Goal: Task Accomplishment & Management: Manage account settings

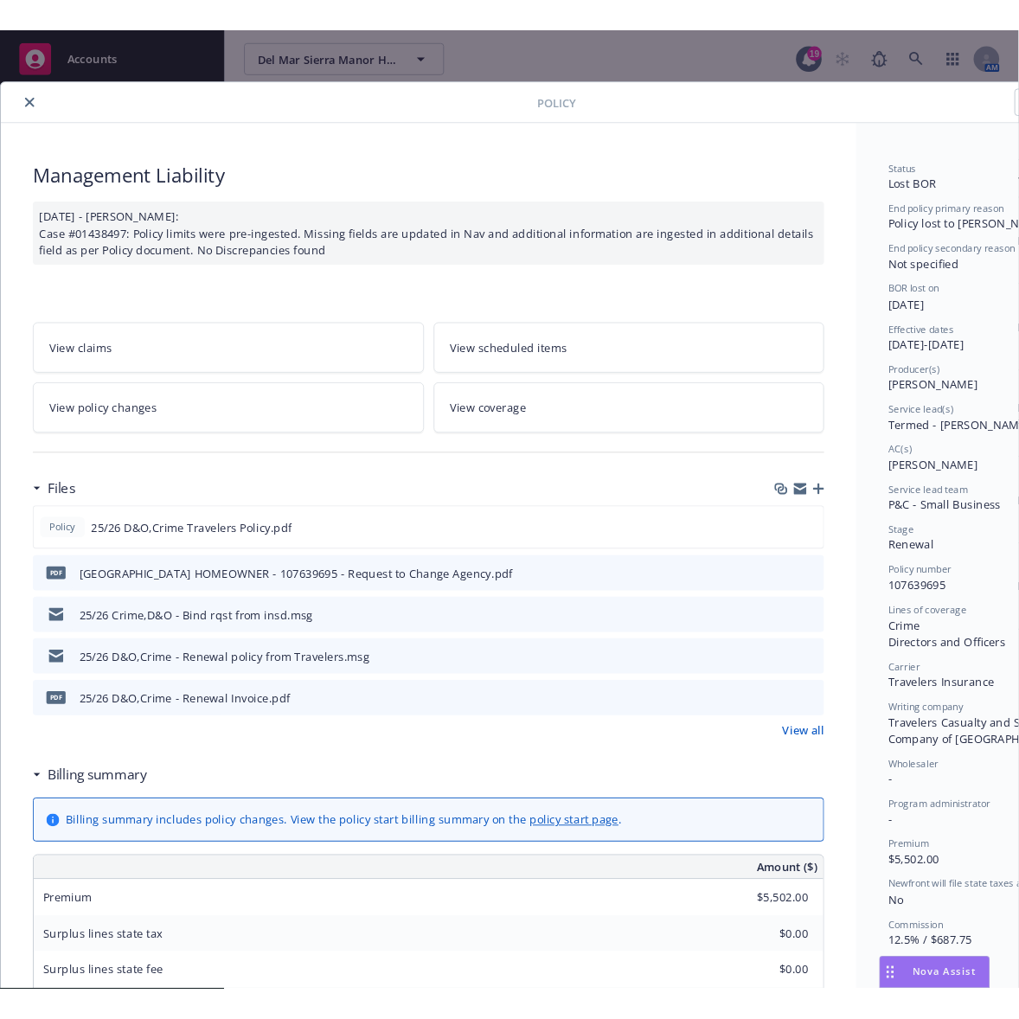
scroll to position [52, 0]
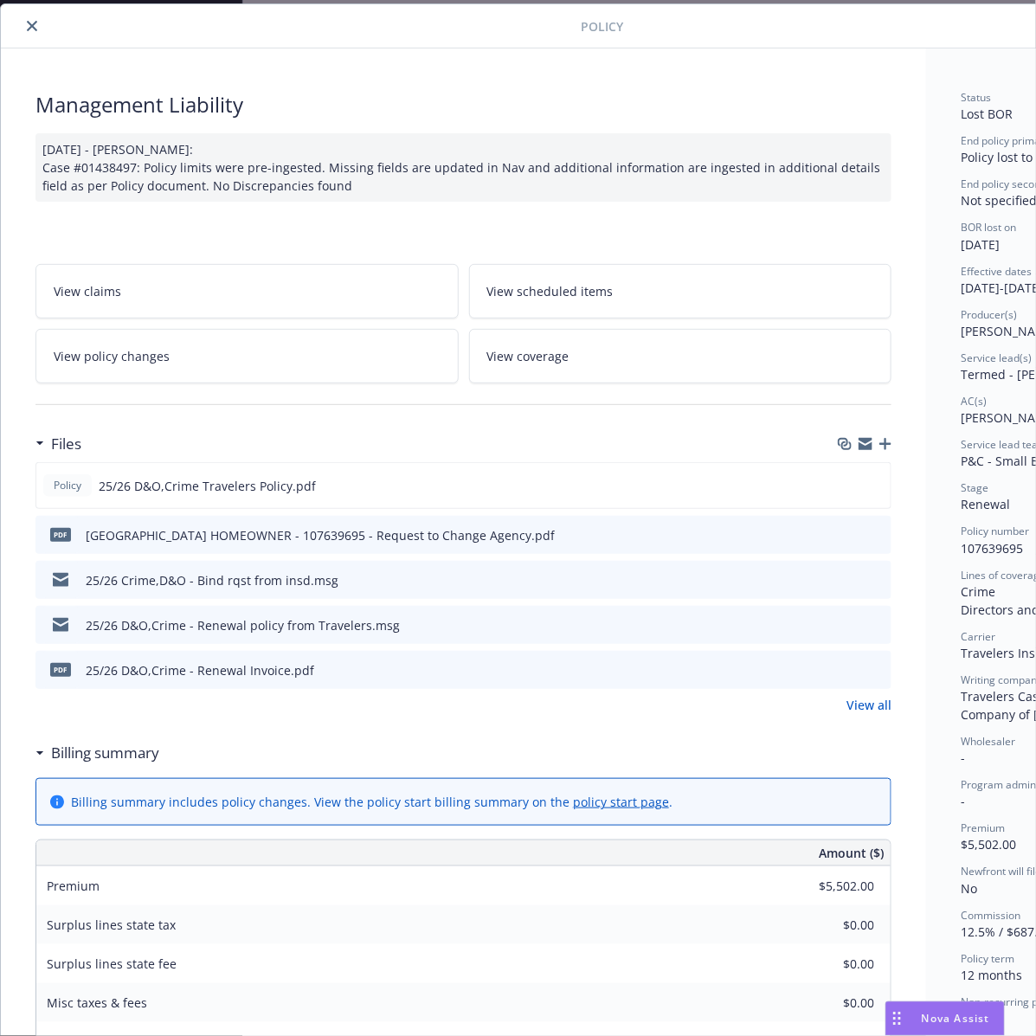
click at [33, 30] on icon "close" at bounding box center [32, 26] width 10 height 10
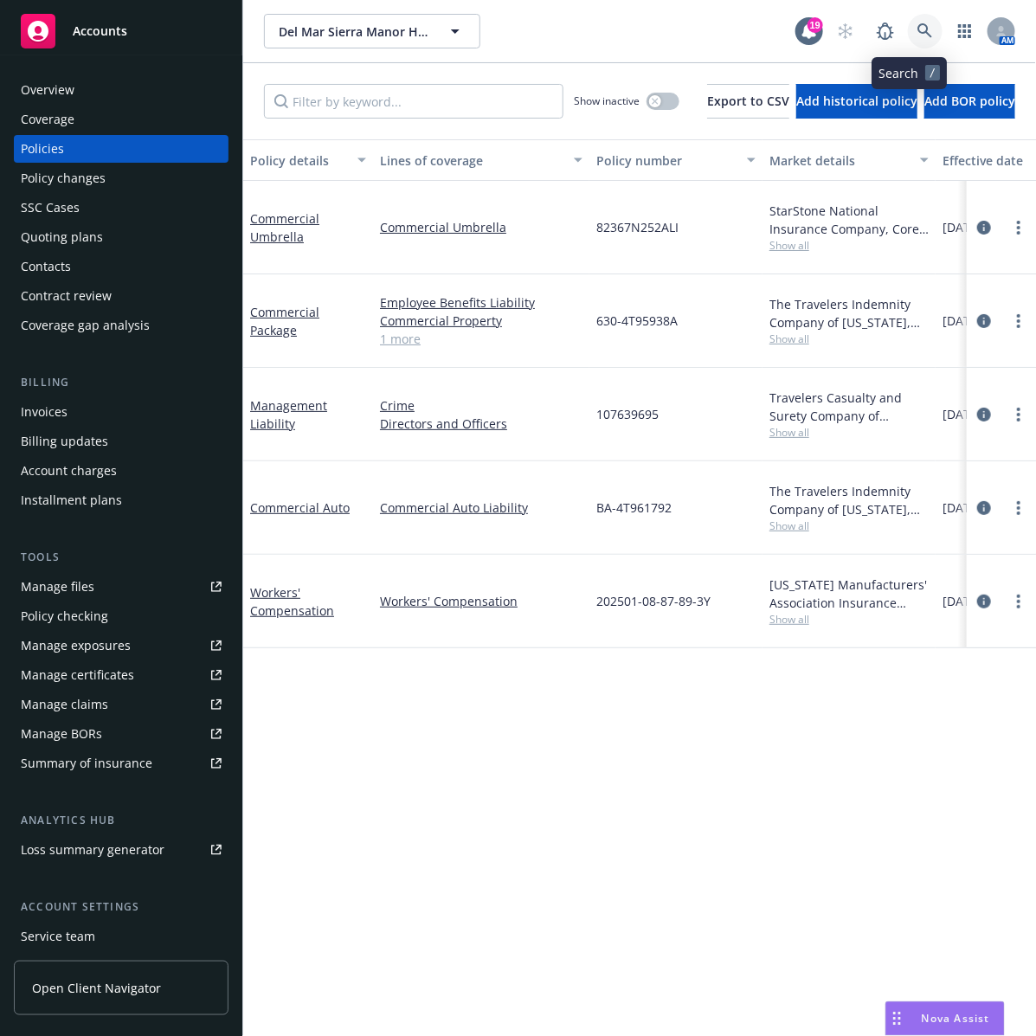
click at [908, 29] on link at bounding box center [925, 31] width 35 height 35
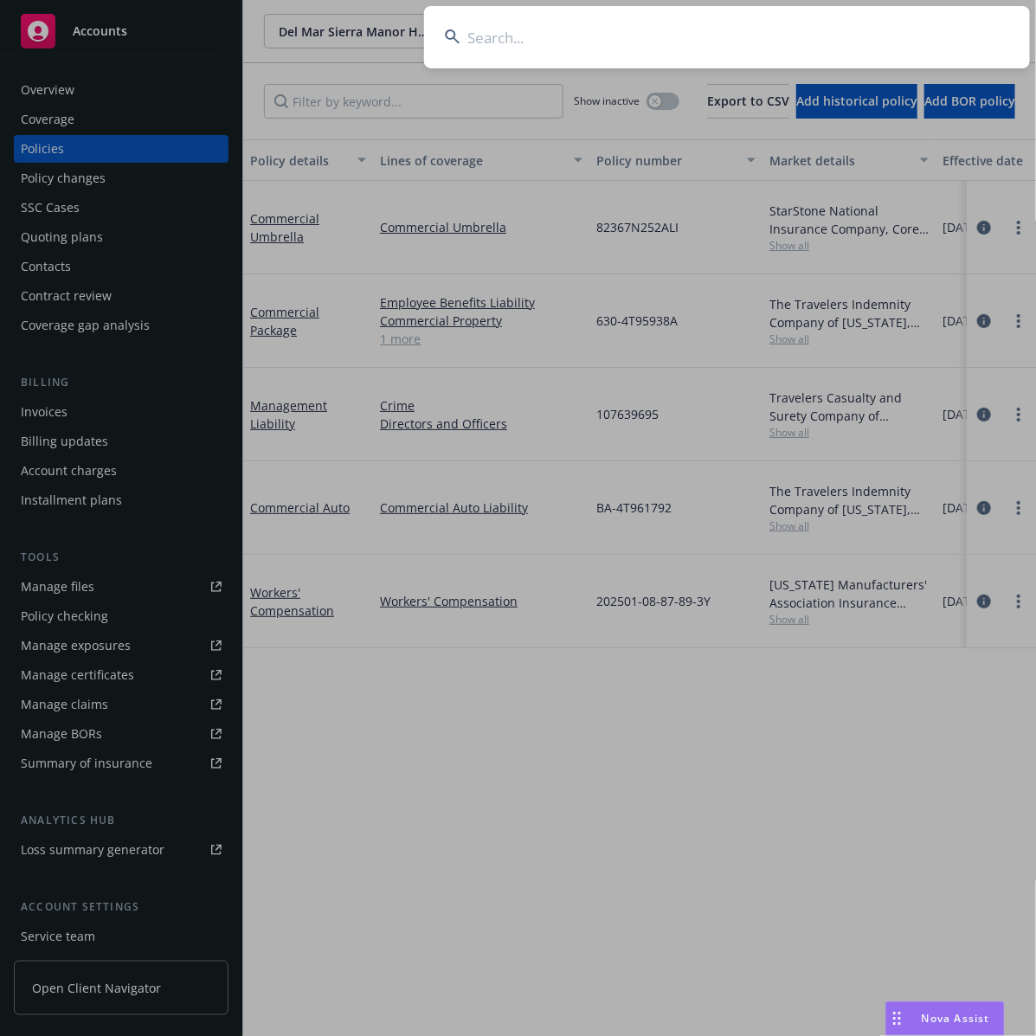
click at [831, 56] on input at bounding box center [727, 37] width 606 height 62
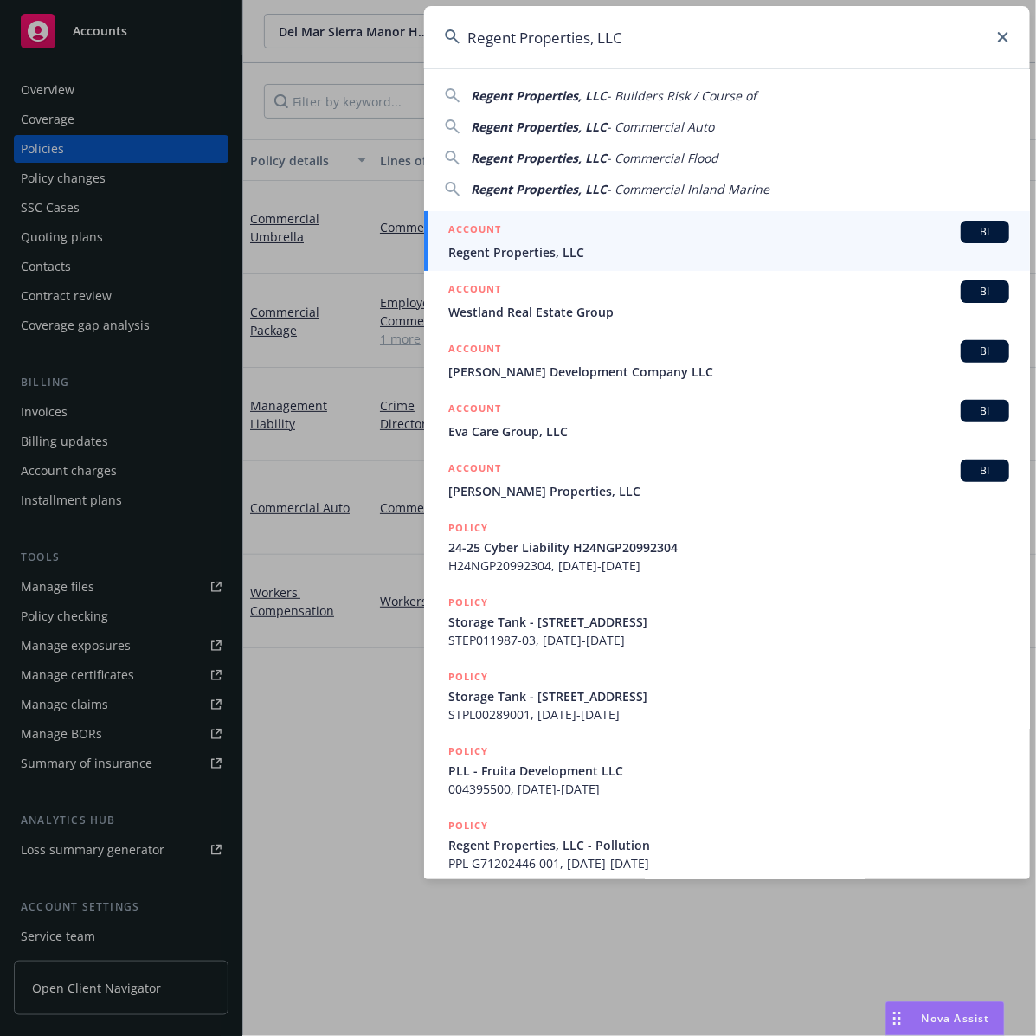
type input "Regent Properties, LLC"
click at [733, 238] on div "ACCOUNT BI" at bounding box center [728, 232] width 561 height 22
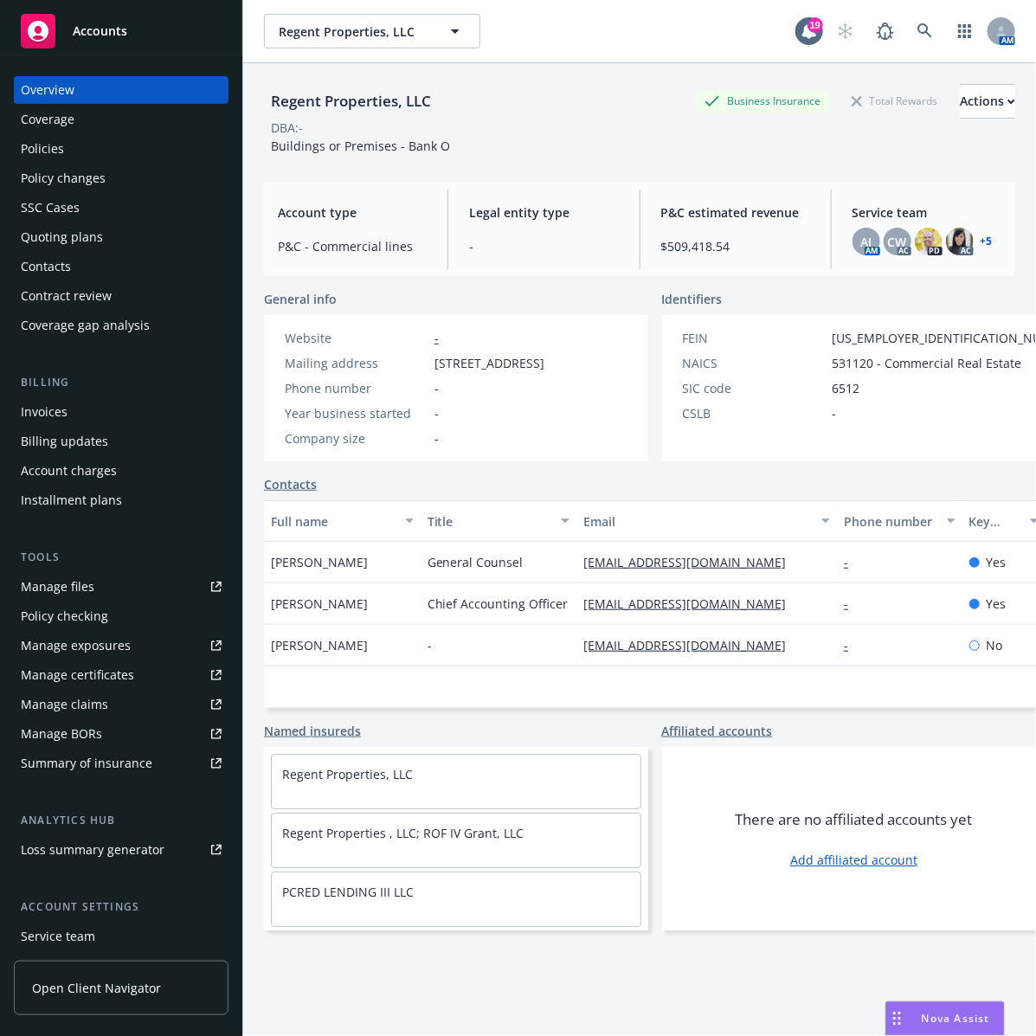
click at [87, 180] on div "Policy changes" at bounding box center [63, 178] width 85 height 28
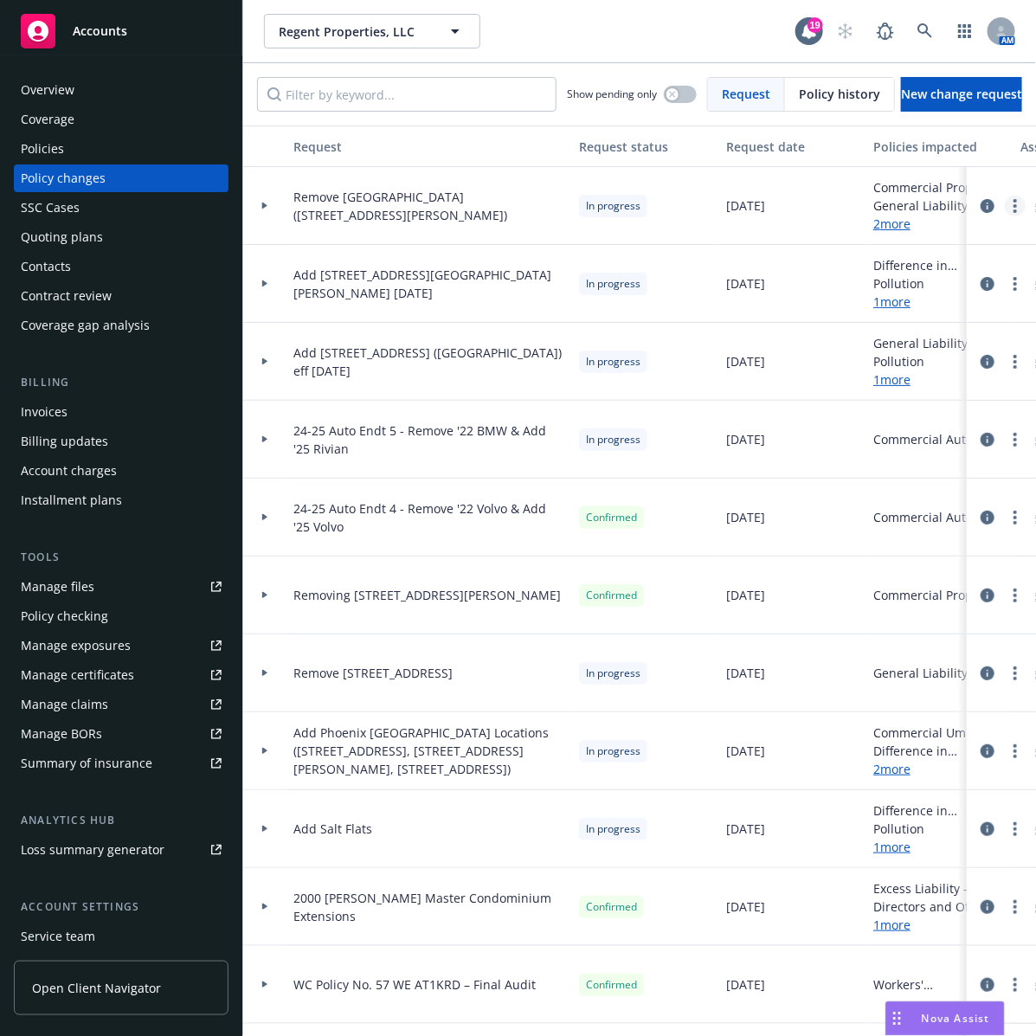
click at [1013, 209] on icon "more" at bounding box center [1014, 206] width 3 height 14
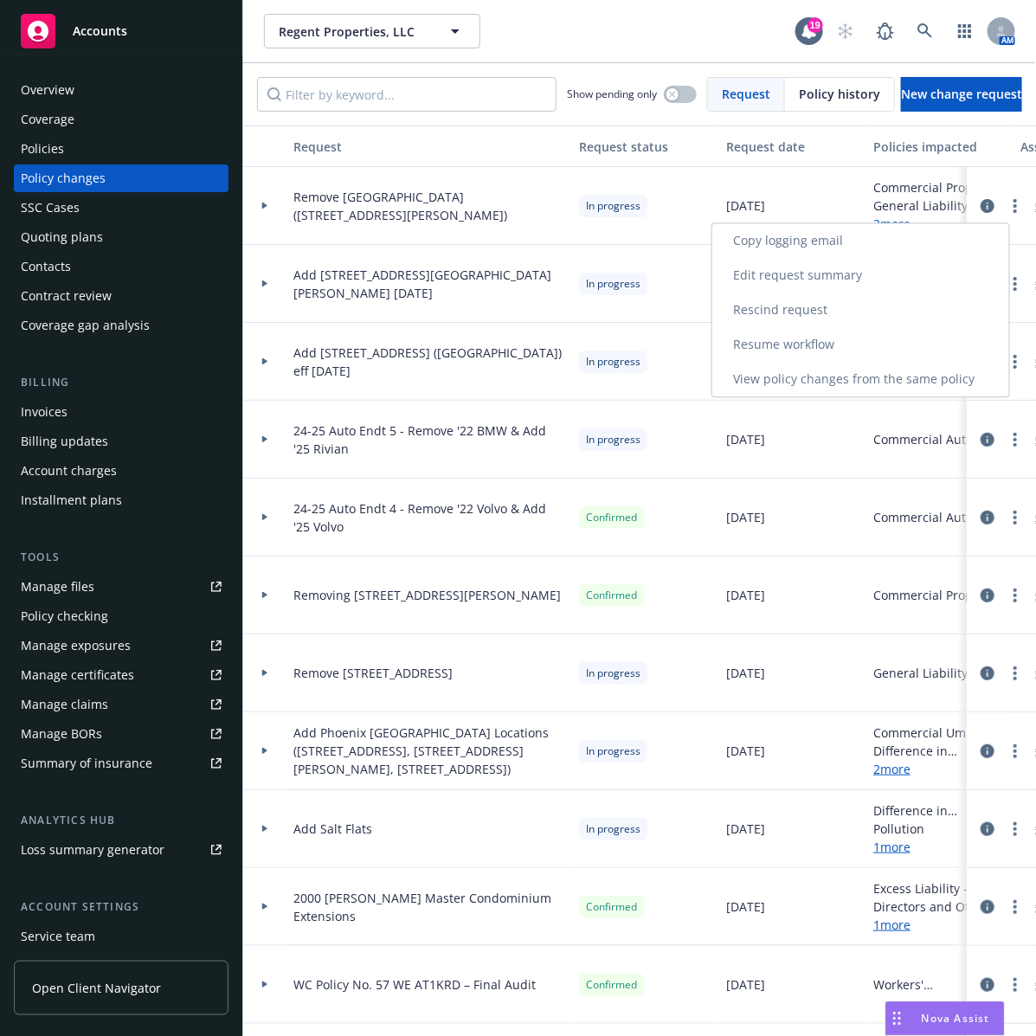
click at [832, 344] on link "Resume workflow" at bounding box center [860, 345] width 297 height 35
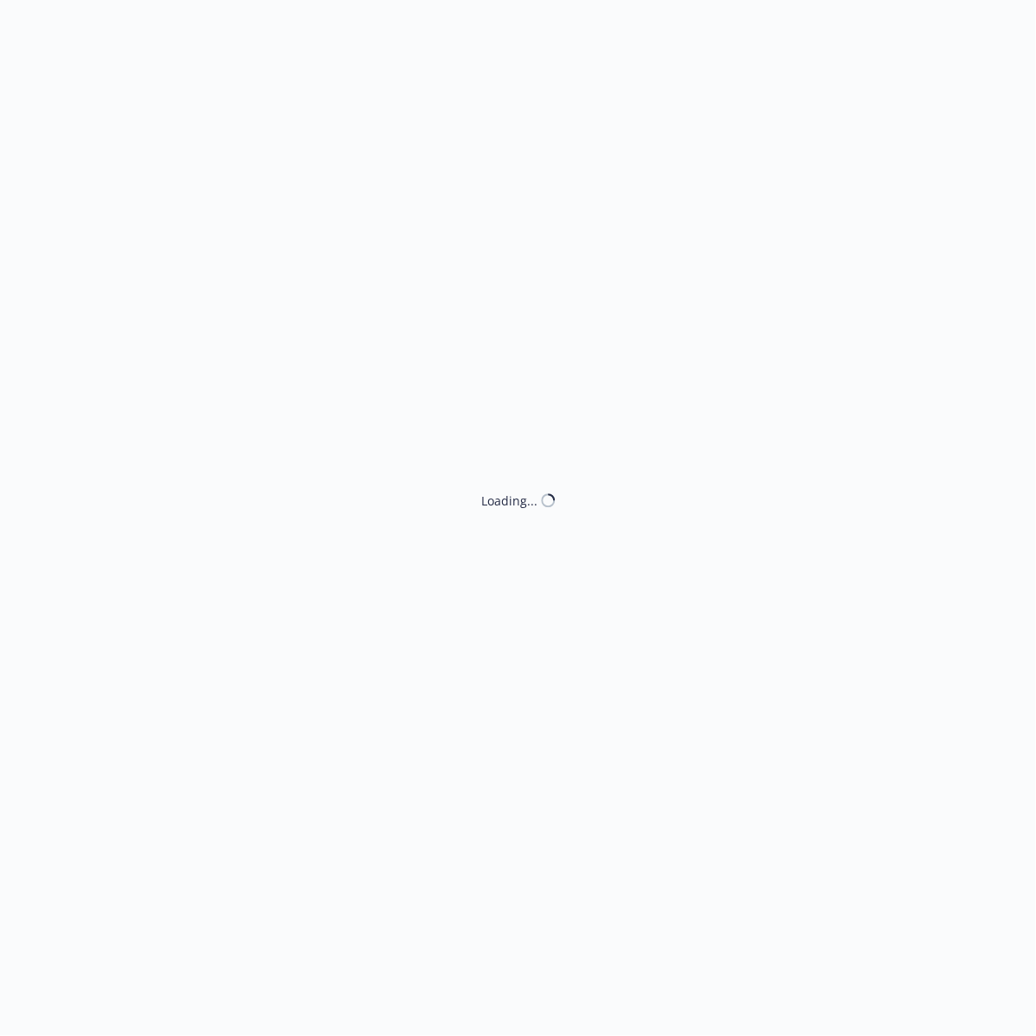
select select "ACCEPTED"
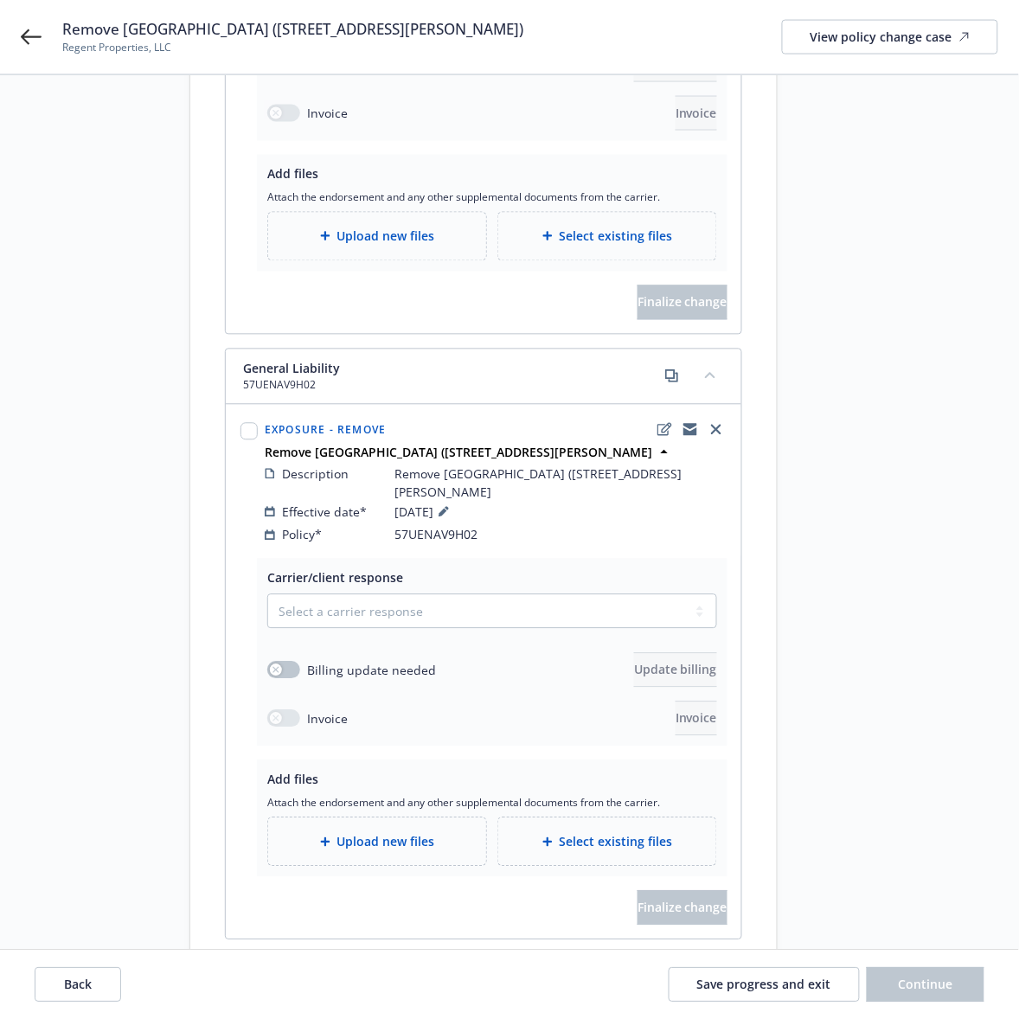
scroll to position [649, 0]
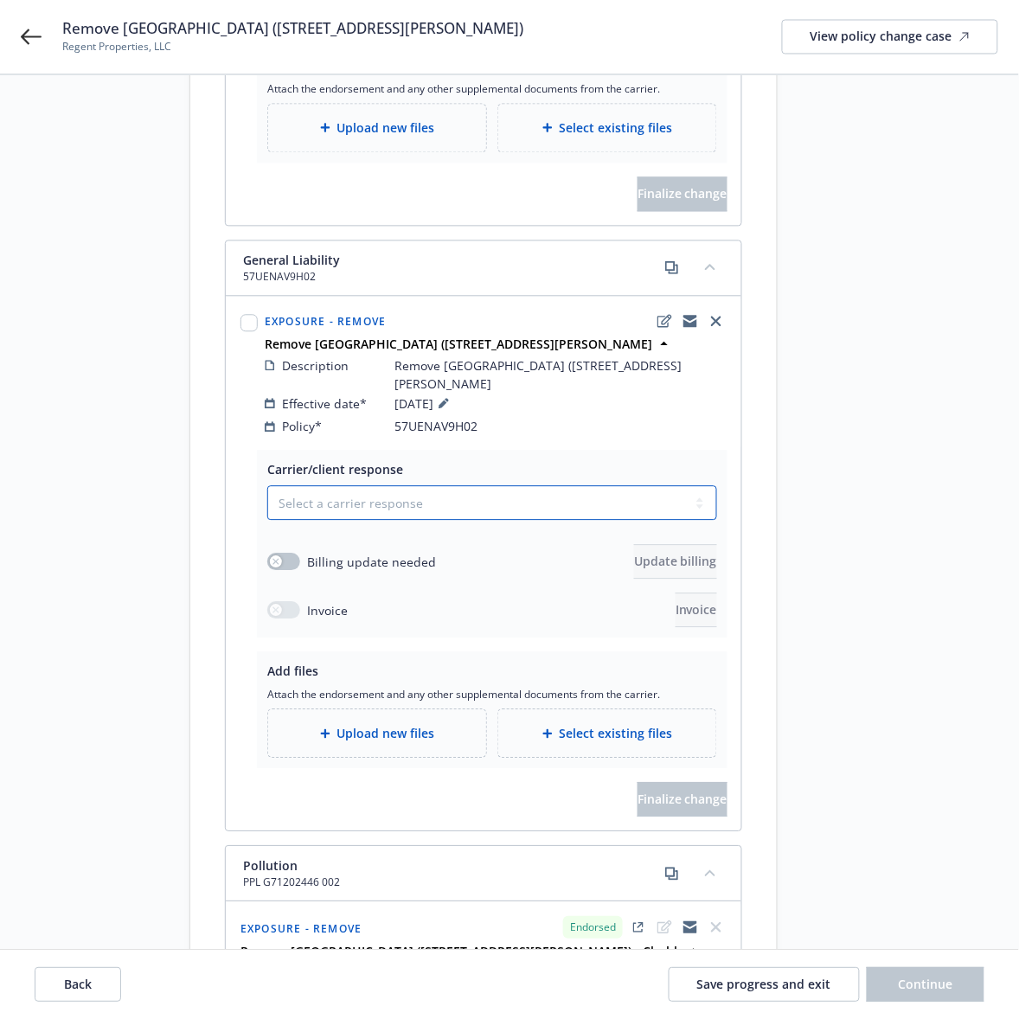
click at [652, 494] on select "Select a carrier response Accepted Accepted with revision No endorsement needed…" at bounding box center [492, 503] width 450 height 35
select select "ACCEPTED"
click at [267, 486] on select "Select a carrier response Accepted Accepted with revision No endorsement needed…" at bounding box center [492, 503] width 450 height 35
click at [286, 554] on button "button" at bounding box center [283, 562] width 33 height 17
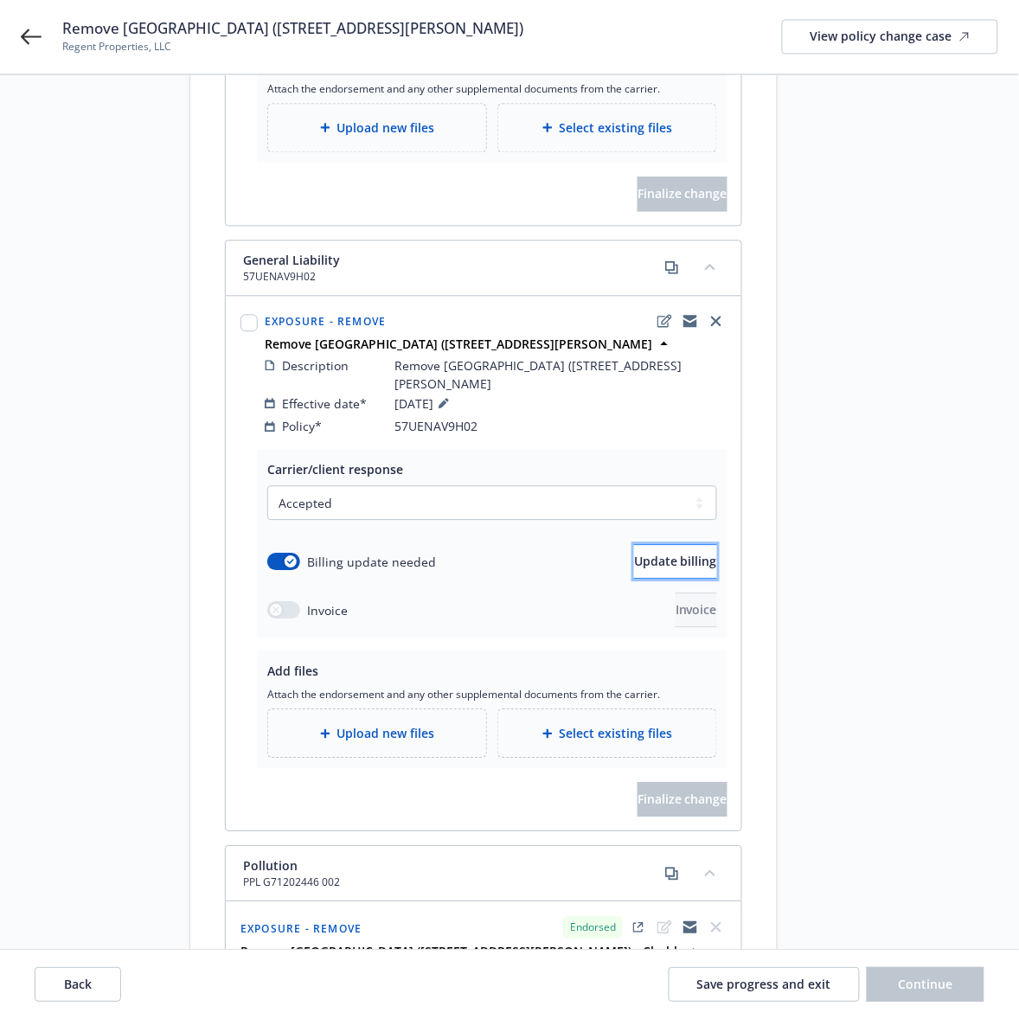
click at [658, 555] on span "Update billing" at bounding box center [675, 562] width 83 height 16
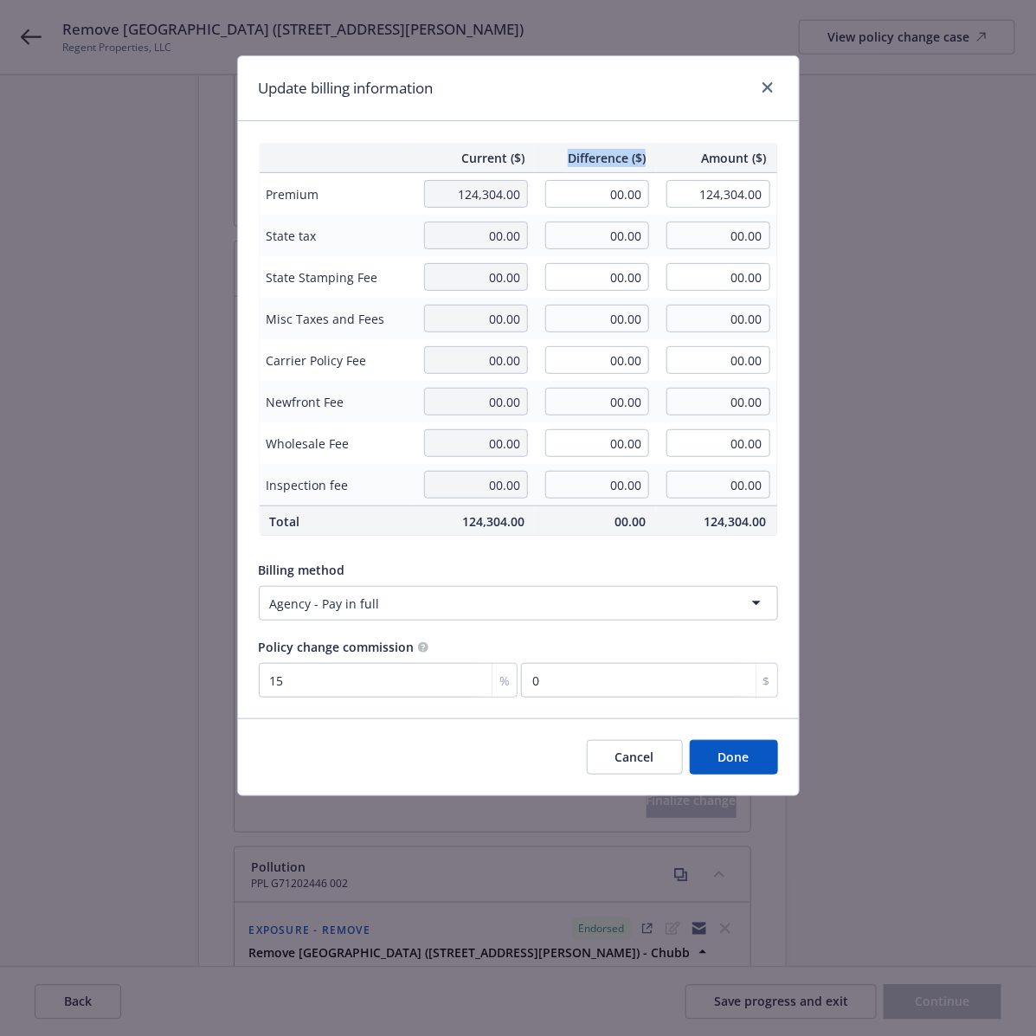
drag, startPoint x: 651, startPoint y: 163, endPoint x: 552, endPoint y: 149, distance: 99.6
click at [552, 149] on div "Difference ($)" at bounding box center [595, 158] width 121 height 18
click at [606, 154] on span "Difference ($)" at bounding box center [595, 158] width 100 height 18
click at [599, 196] on input "00.00" at bounding box center [597, 194] width 104 height 28
type input "-1,766.00"
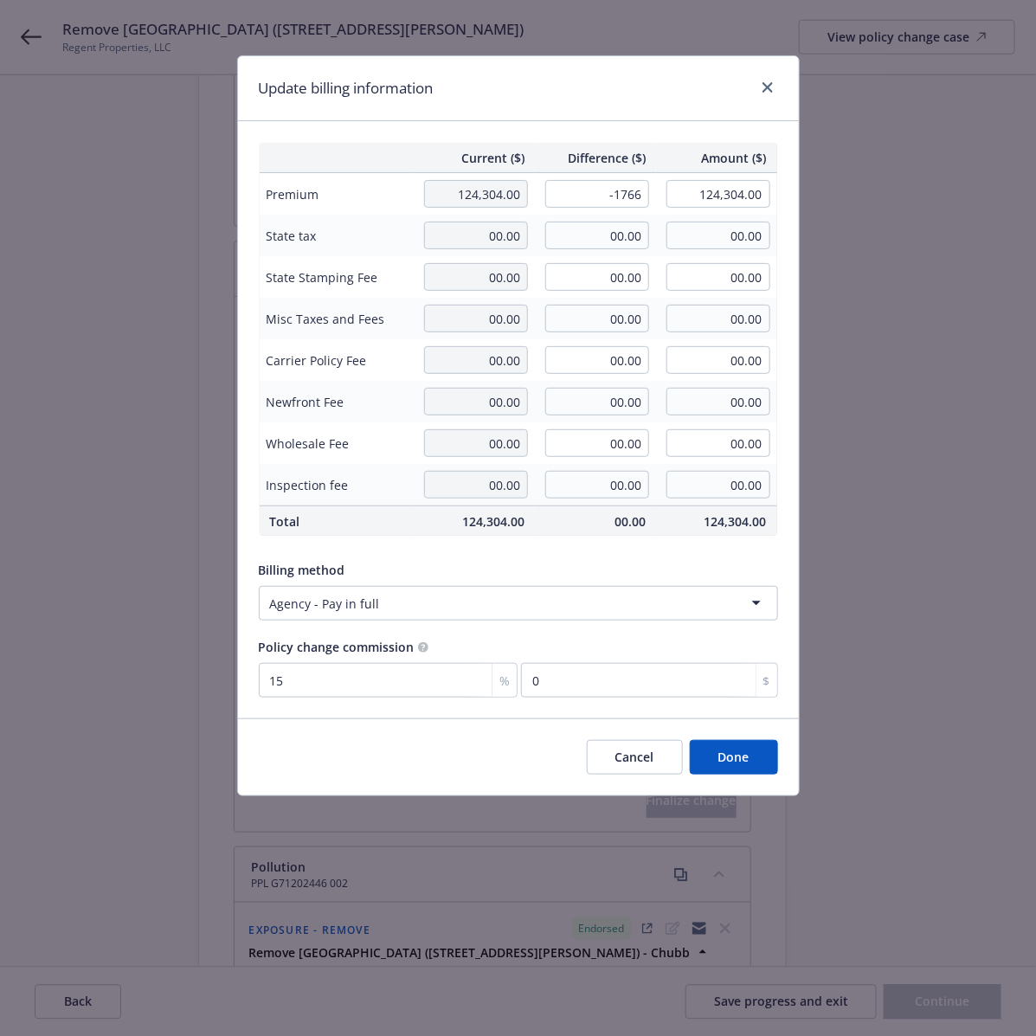
type input "122,538.00"
type input "-264.9"
click at [671, 89] on div "Update billing information" at bounding box center [518, 88] width 561 height 65
click at [716, 753] on button "Done" at bounding box center [734, 757] width 88 height 35
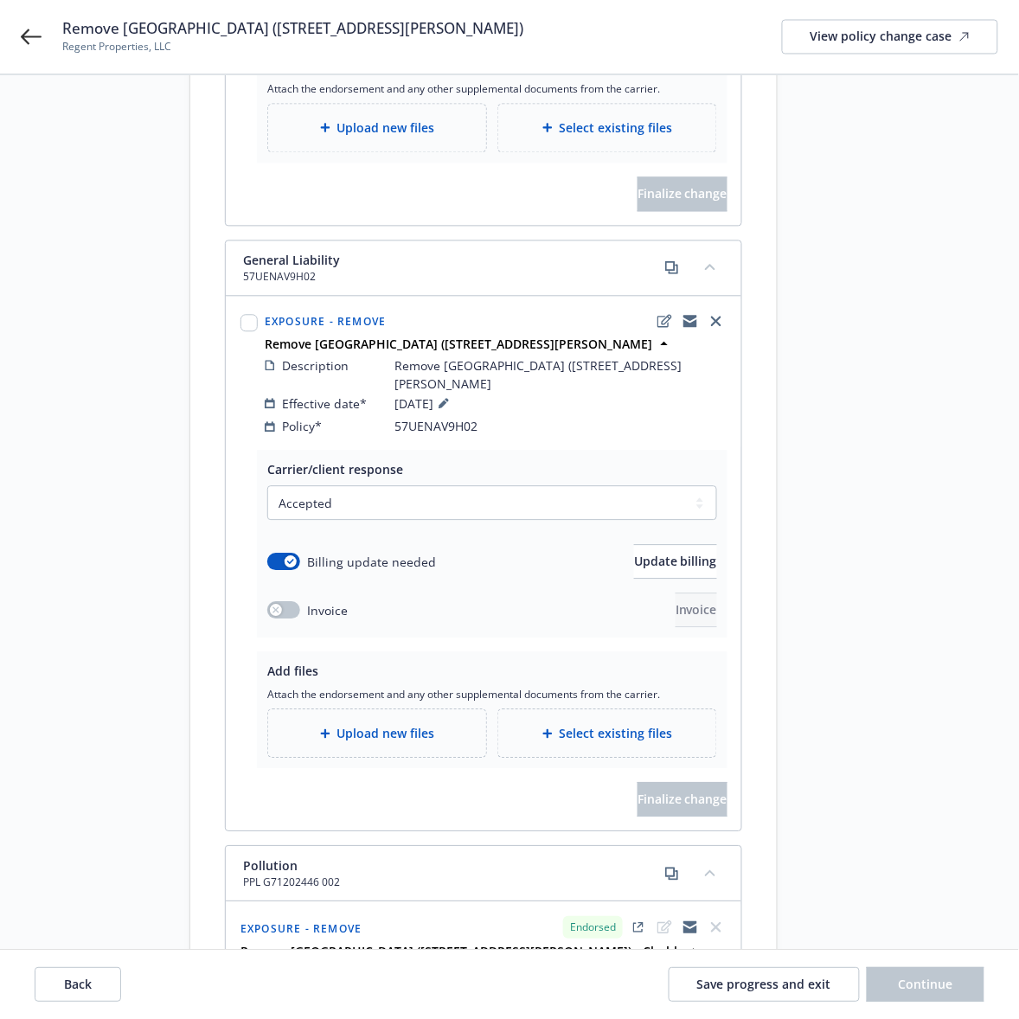
click at [390, 725] on span "Upload new files" at bounding box center [386, 734] width 98 height 18
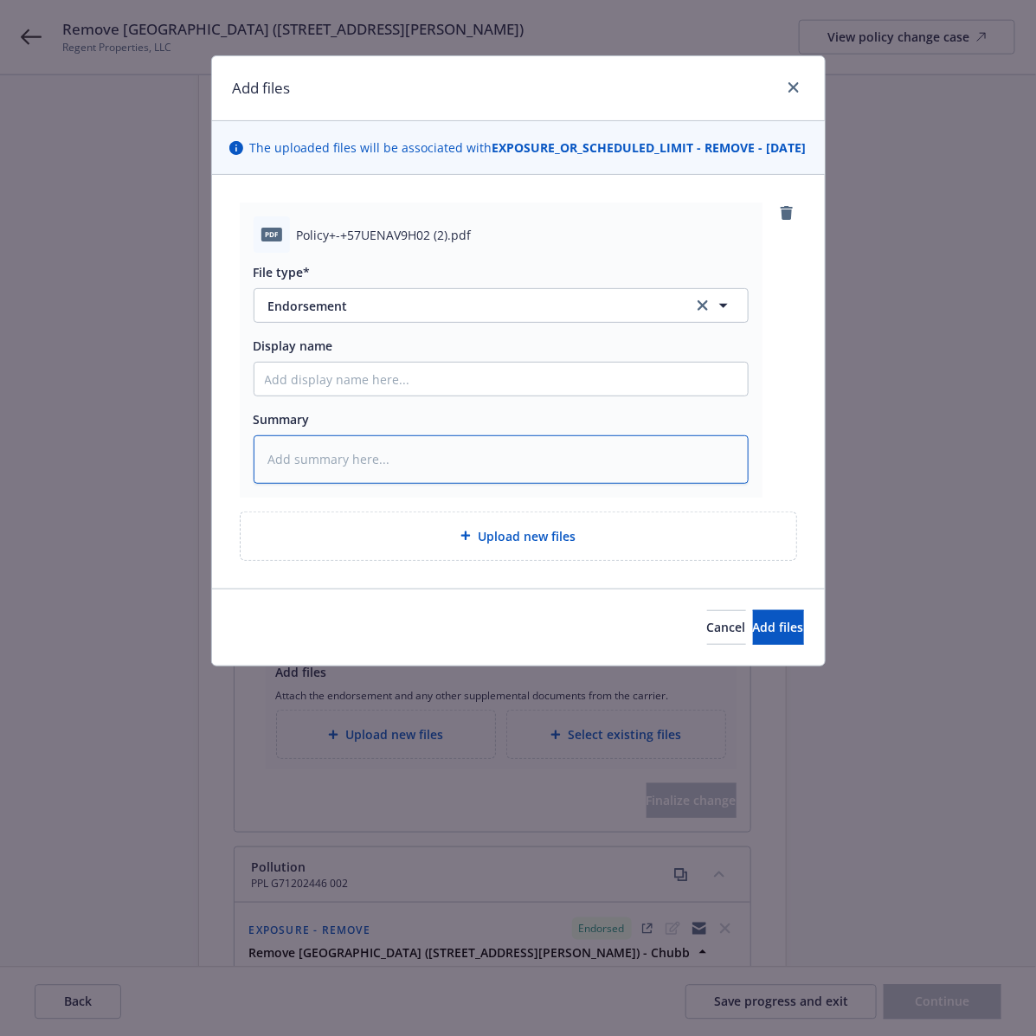
click at [323, 470] on textarea at bounding box center [501, 459] width 495 height 48
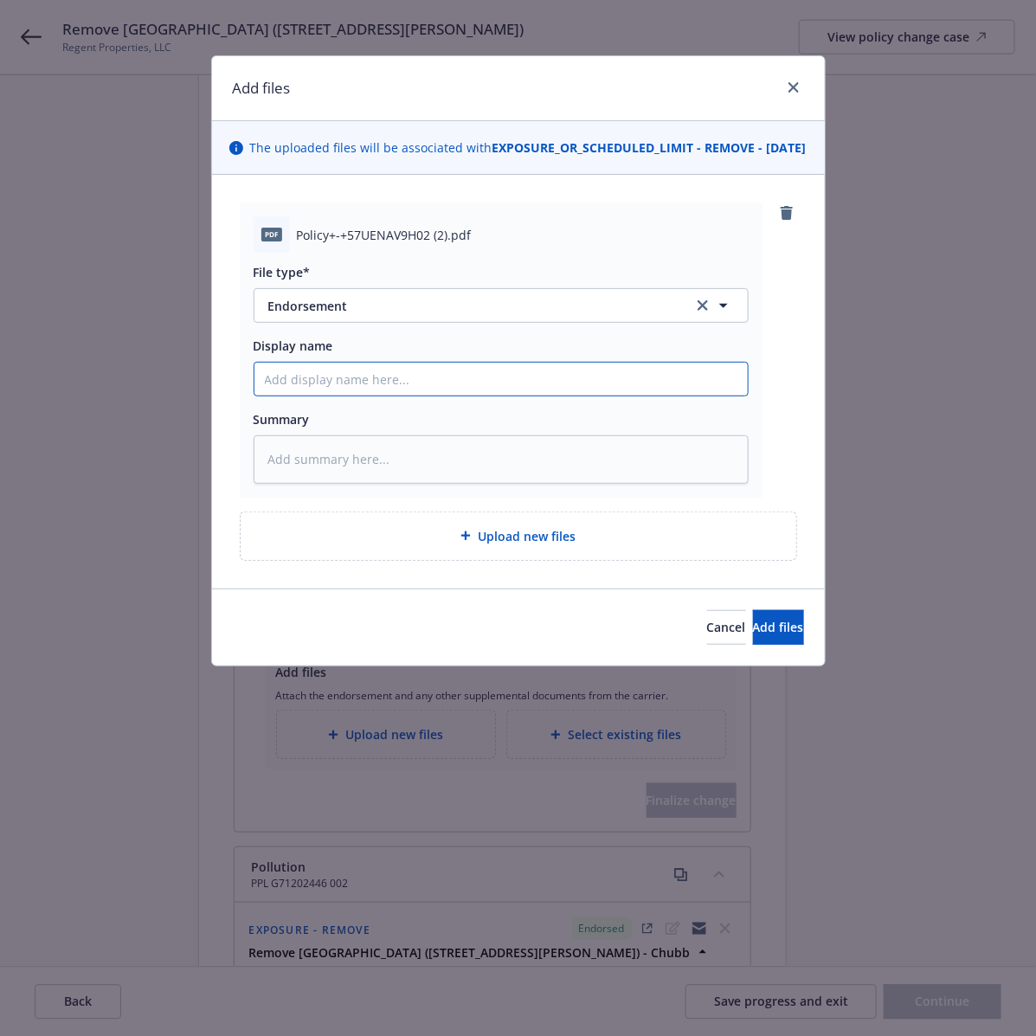
click at [369, 395] on input "Display name" at bounding box center [500, 379] width 493 height 33
type textarea "x"
type input "2"
type textarea "x"
type input "26"
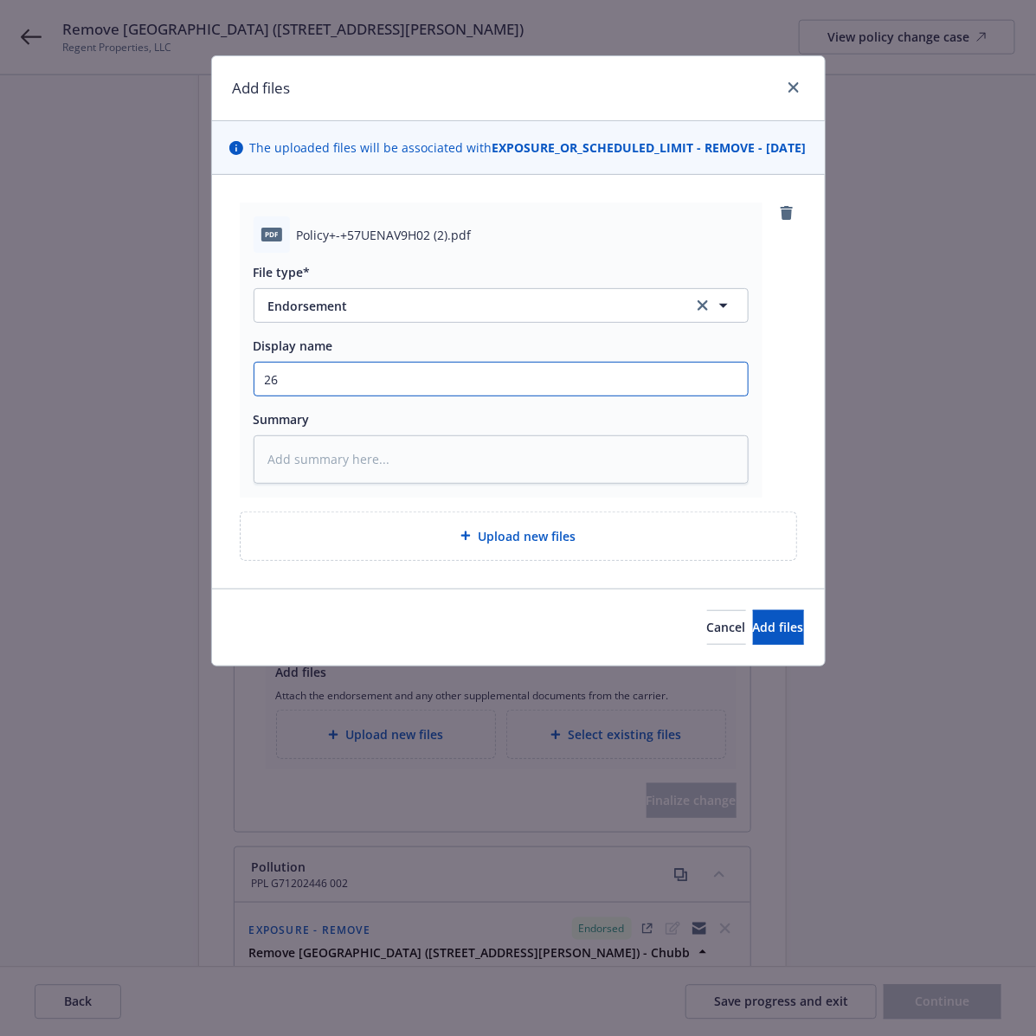
type textarea "x"
type input "26-"
type textarea "x"
type input "26"
type textarea "x"
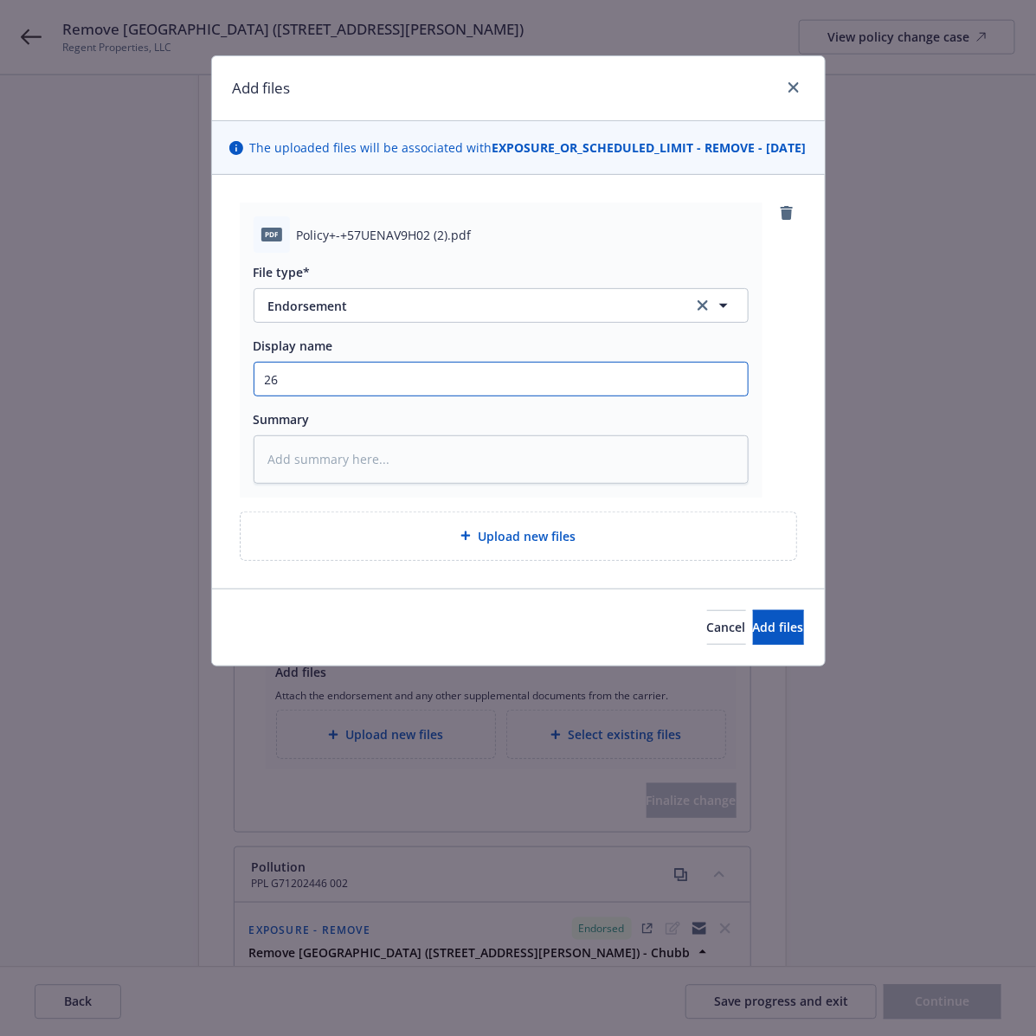
type input "2"
type textarea "x"
type input "25"
type textarea "x"
type input "25-"
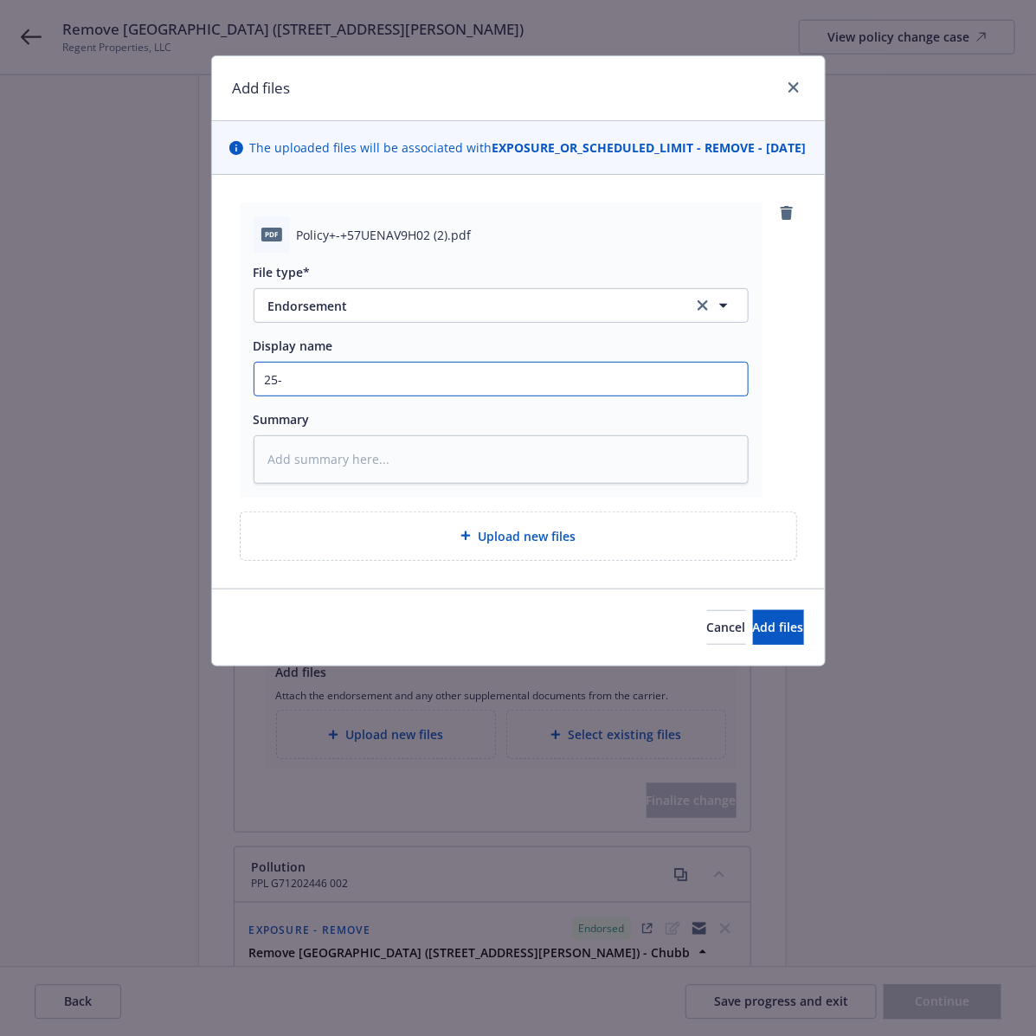
type textarea "x"
type input "25-2"
type textarea "x"
type input "25-26"
type textarea "x"
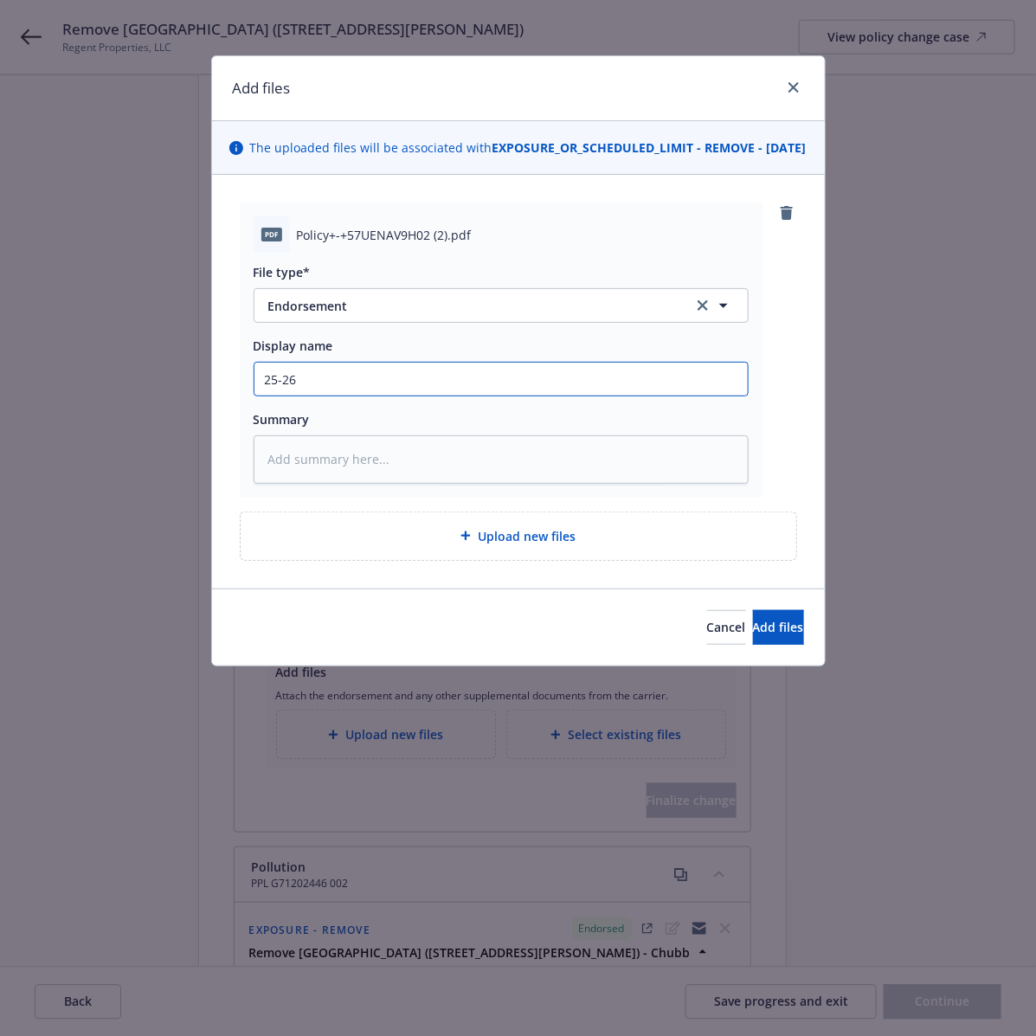
type input "25-26"
type textarea "x"
type input "25-26 G"
type textarea "x"
type input "25-26 GL"
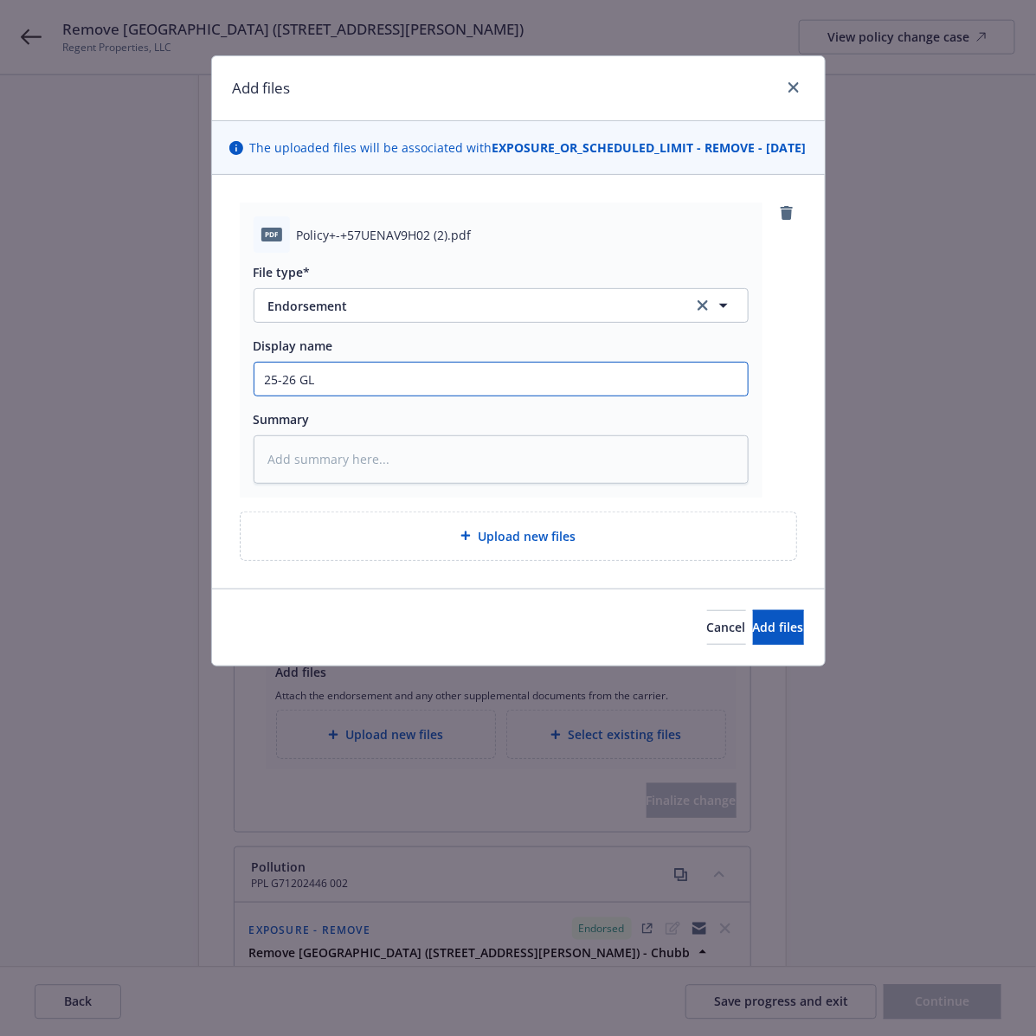
type textarea "x"
type input "25-26 GL"
drag, startPoint x: 321, startPoint y: 405, endPoint x: 201, endPoint y: 394, distance: 120.8
click at [201, 394] on div "Add files The uploaded files will be associated with EXPOSURE_OR_SCHEDULED_LIMI…" at bounding box center [518, 518] width 1036 height 1036
paste input "Endt – [GEOGRAPHIC_DATA] (950 & [STREET_ADDRESS][PERSON_NAME])"
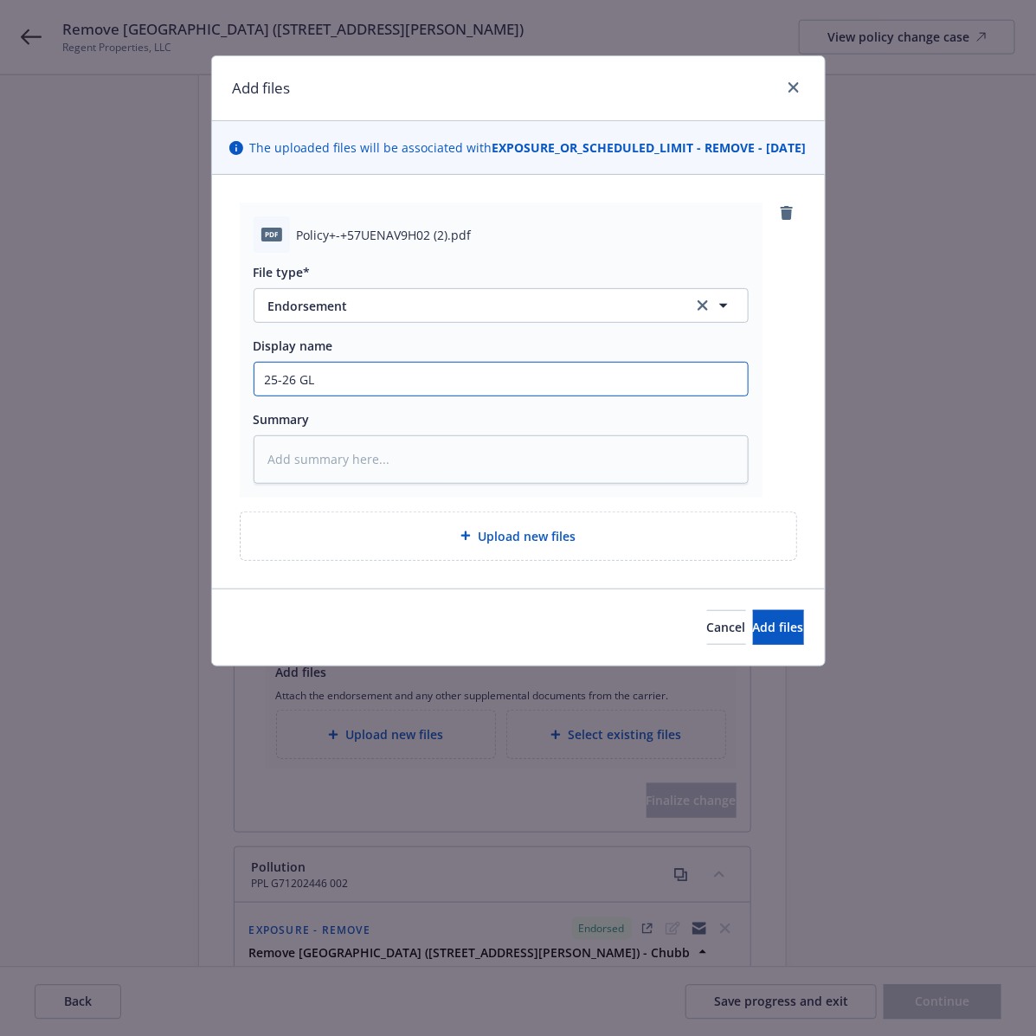
type textarea "x"
type input "25-26 [PERSON_NAME] – [GEOGRAPHIC_DATA] ([STREET_ADDRESS][PERSON_NAME])"
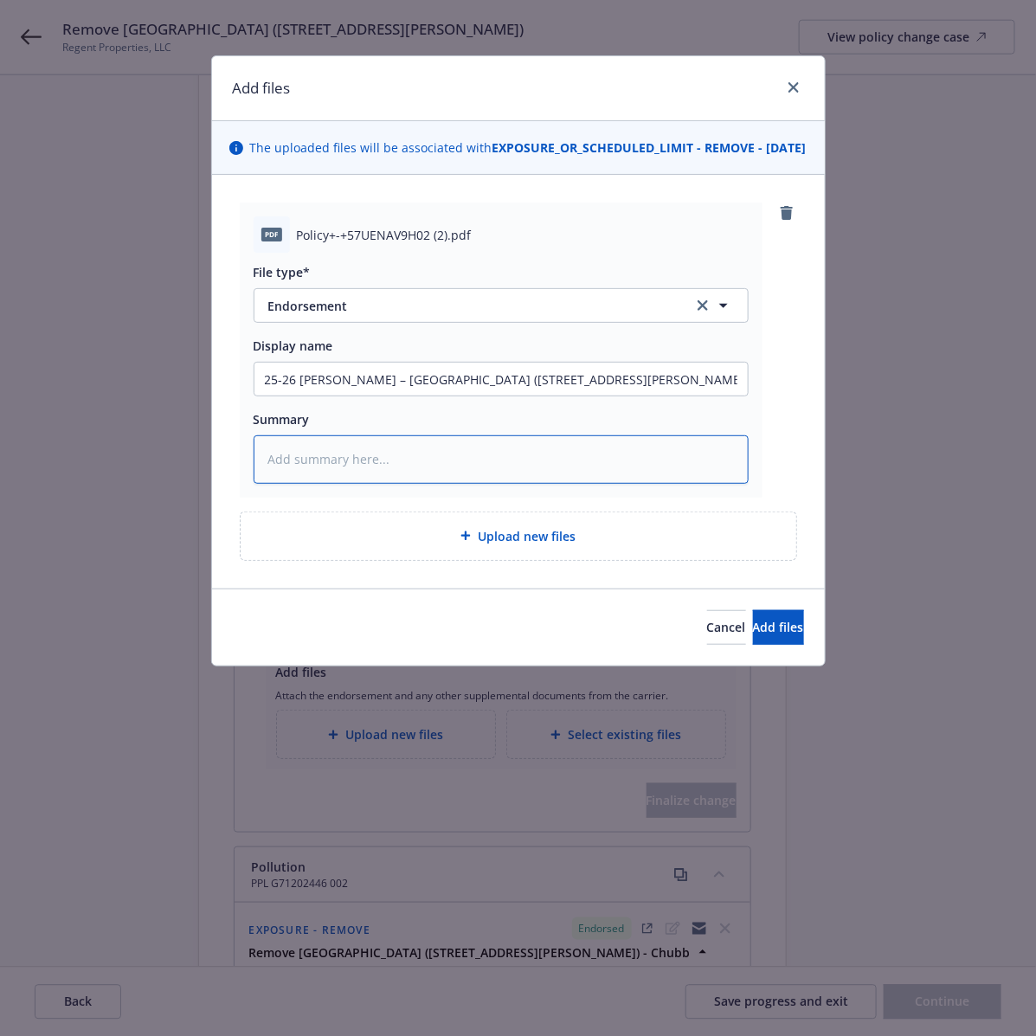
click at [350, 473] on textarea at bounding box center [501, 459] width 495 height 48
paste textarea "25-26 [PERSON_NAME] – [GEOGRAPHIC_DATA] ([STREET_ADDRESS][PERSON_NAME])"
type textarea "x"
type textarea "25-26 [PERSON_NAME] – [GEOGRAPHIC_DATA] ([STREET_ADDRESS][PERSON_NAME])"
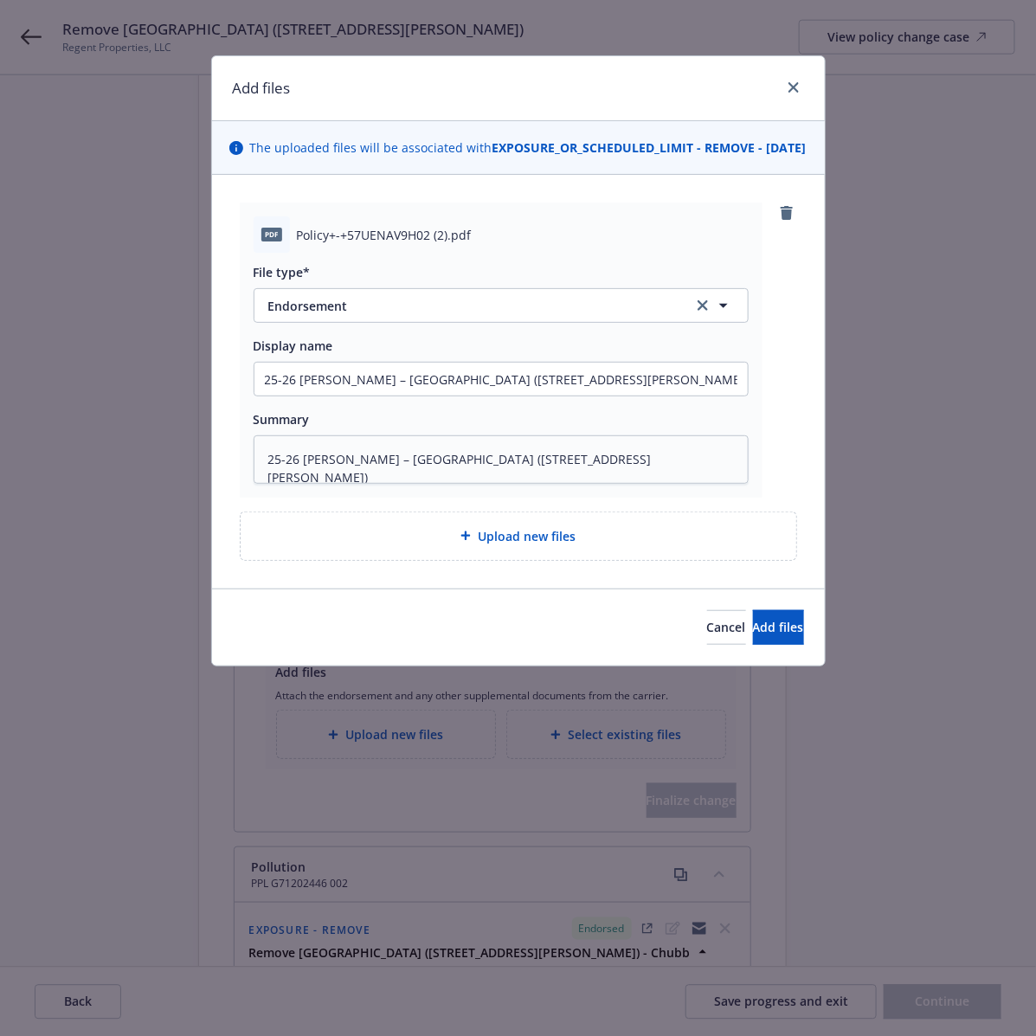
click at [764, 446] on div "pdf Policy+-+57UENAV9H02 (2).pdf File type* Endorsement Endorsement Display nam…" at bounding box center [518, 349] width 557 height 295
click at [753, 635] on span "Add files" at bounding box center [778, 627] width 51 height 16
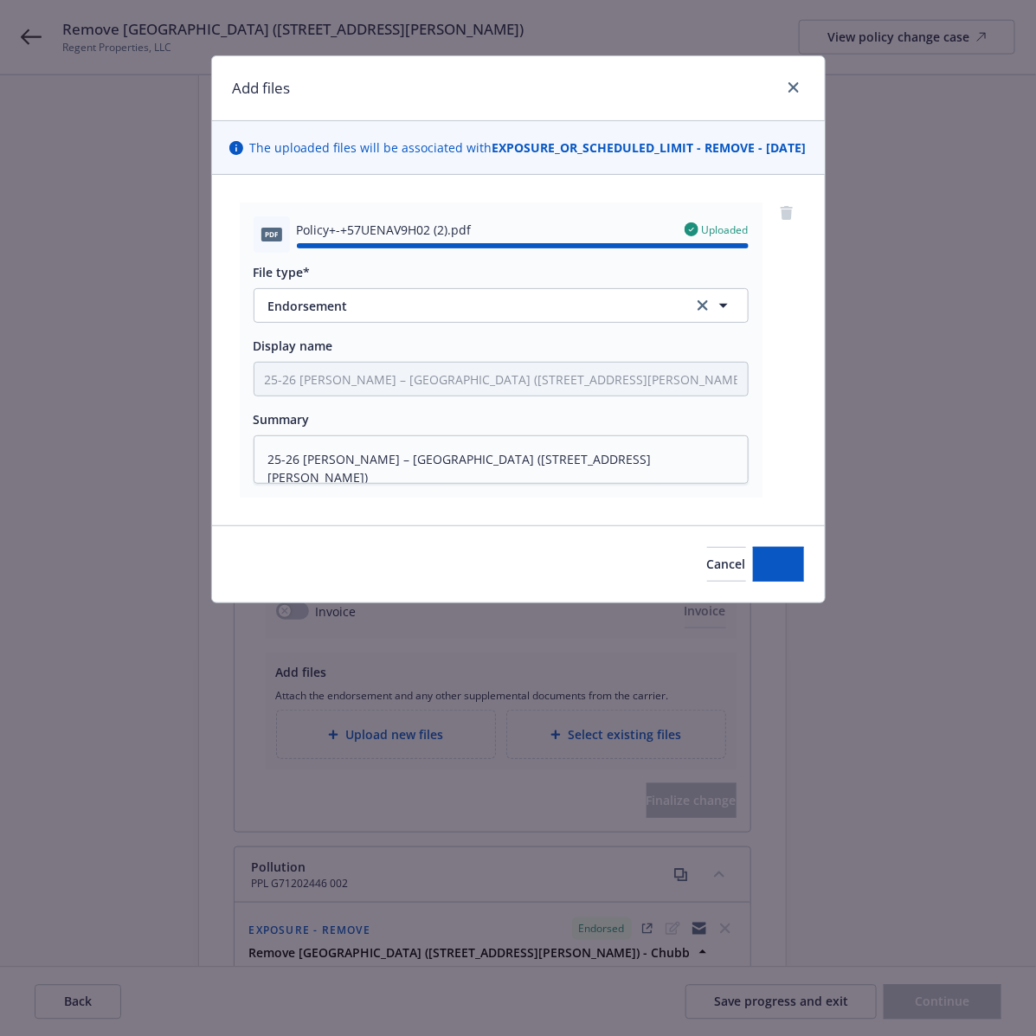
type textarea "x"
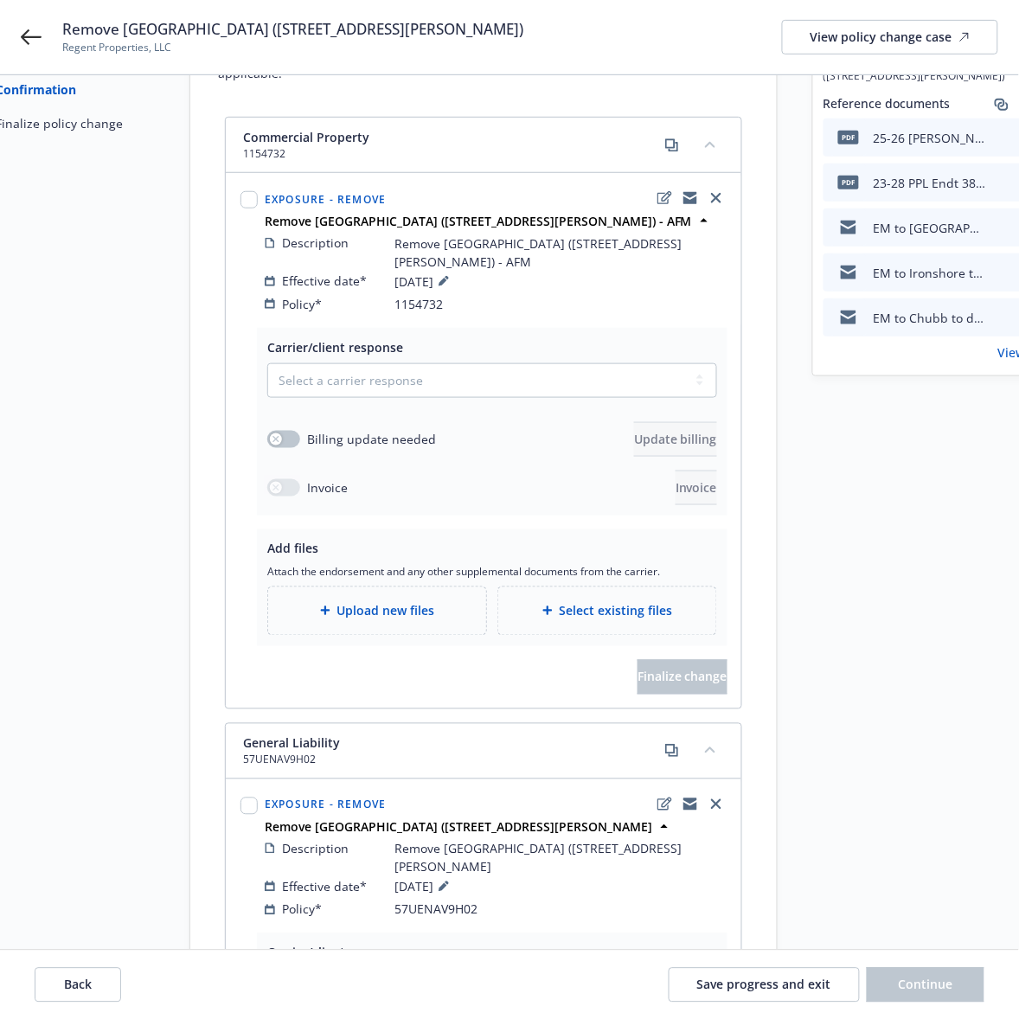
scroll to position [0, 0]
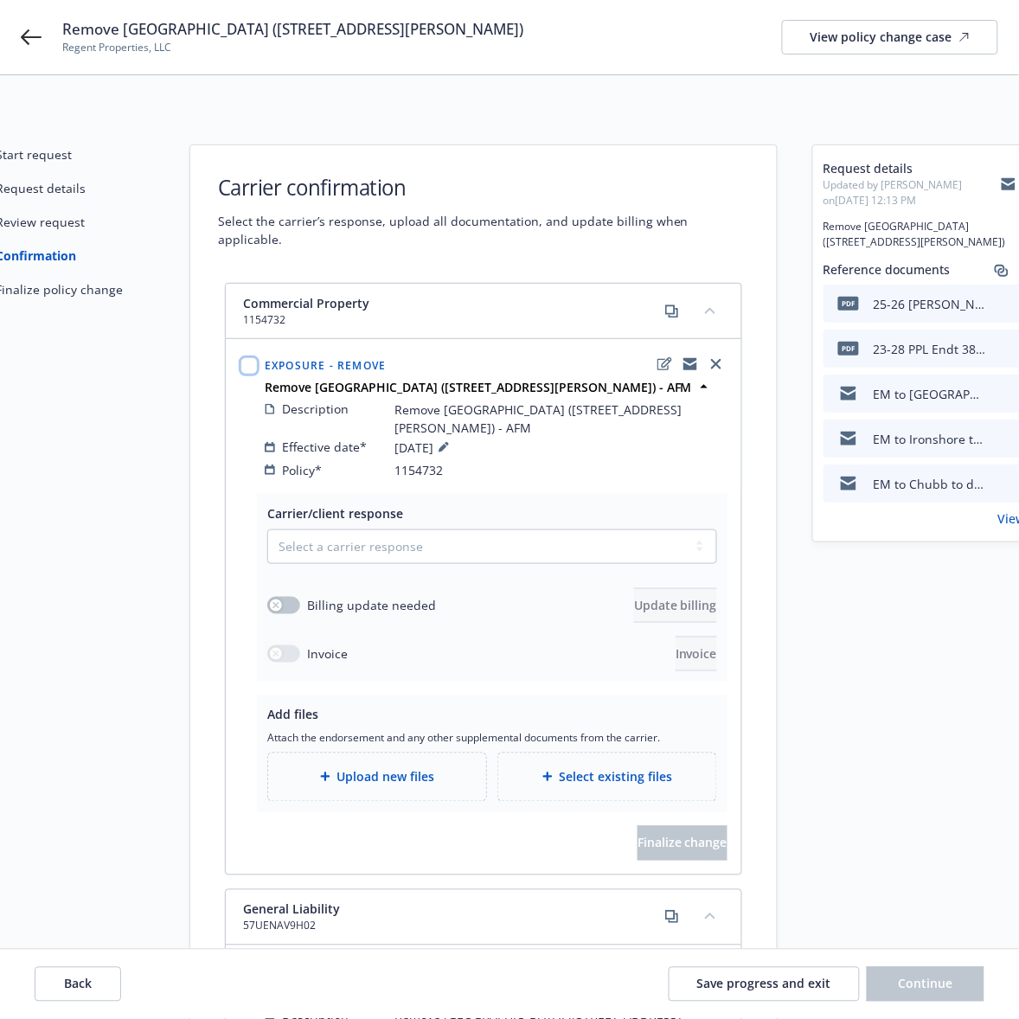
click at [254, 357] on input "checkbox" at bounding box center [249, 365] width 17 height 17
click at [251, 357] on input "checkbox" at bounding box center [249, 365] width 17 height 17
checkbox input "false"
click at [440, 532] on select "Select a carrier response Accepted Accepted with revision No endorsement needed…" at bounding box center [492, 547] width 450 height 35
select select "ACCEPTED"
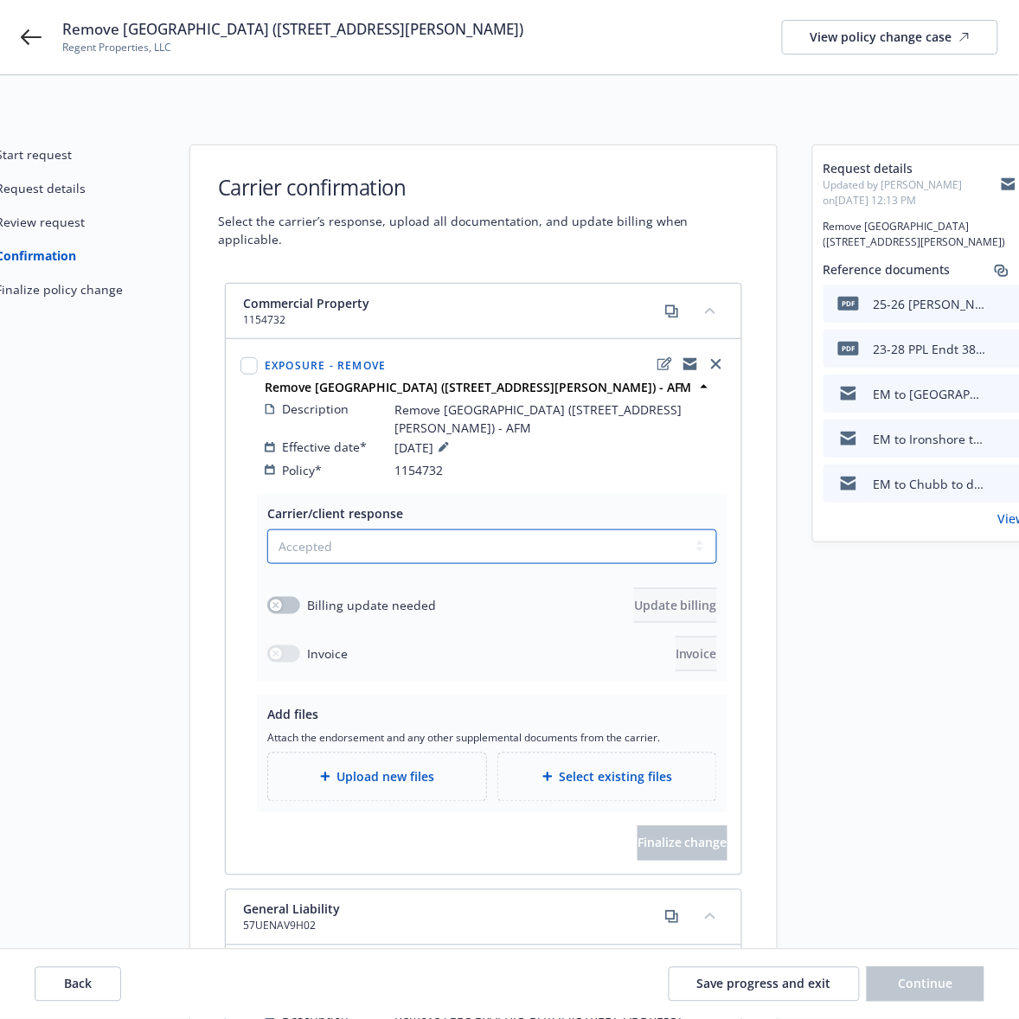
click at [267, 530] on select "Select a carrier response Accepted Accepted with revision No endorsement needed…" at bounding box center [492, 547] width 450 height 35
click at [287, 597] on button "button" at bounding box center [283, 605] width 33 height 17
click at [634, 588] on button "Update billing" at bounding box center [675, 605] width 83 height 35
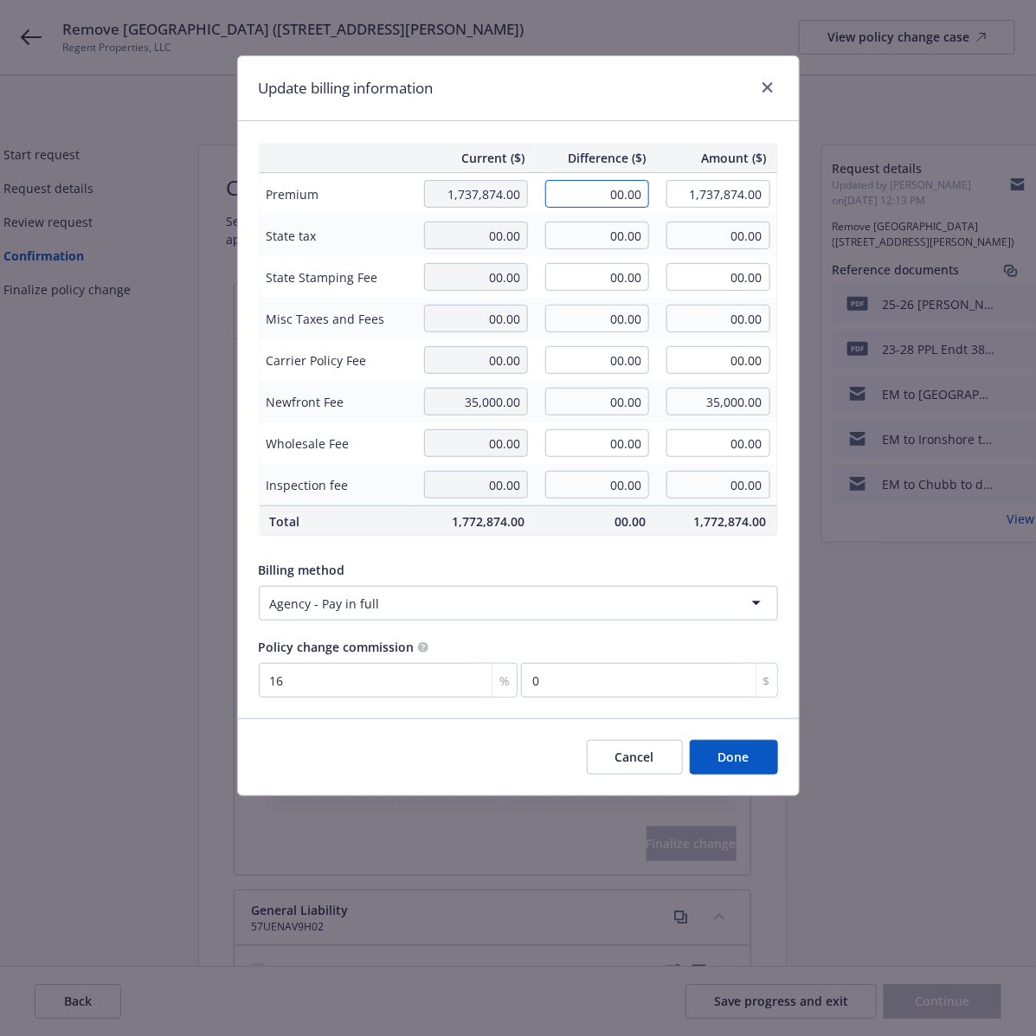
click at [597, 199] on input "00.00" at bounding box center [597, 194] width 104 height 28
type input "18,217.00"
type input "1,756,091.00"
type input "2914.72"
click at [662, 105] on div "Update billing information" at bounding box center [518, 88] width 561 height 65
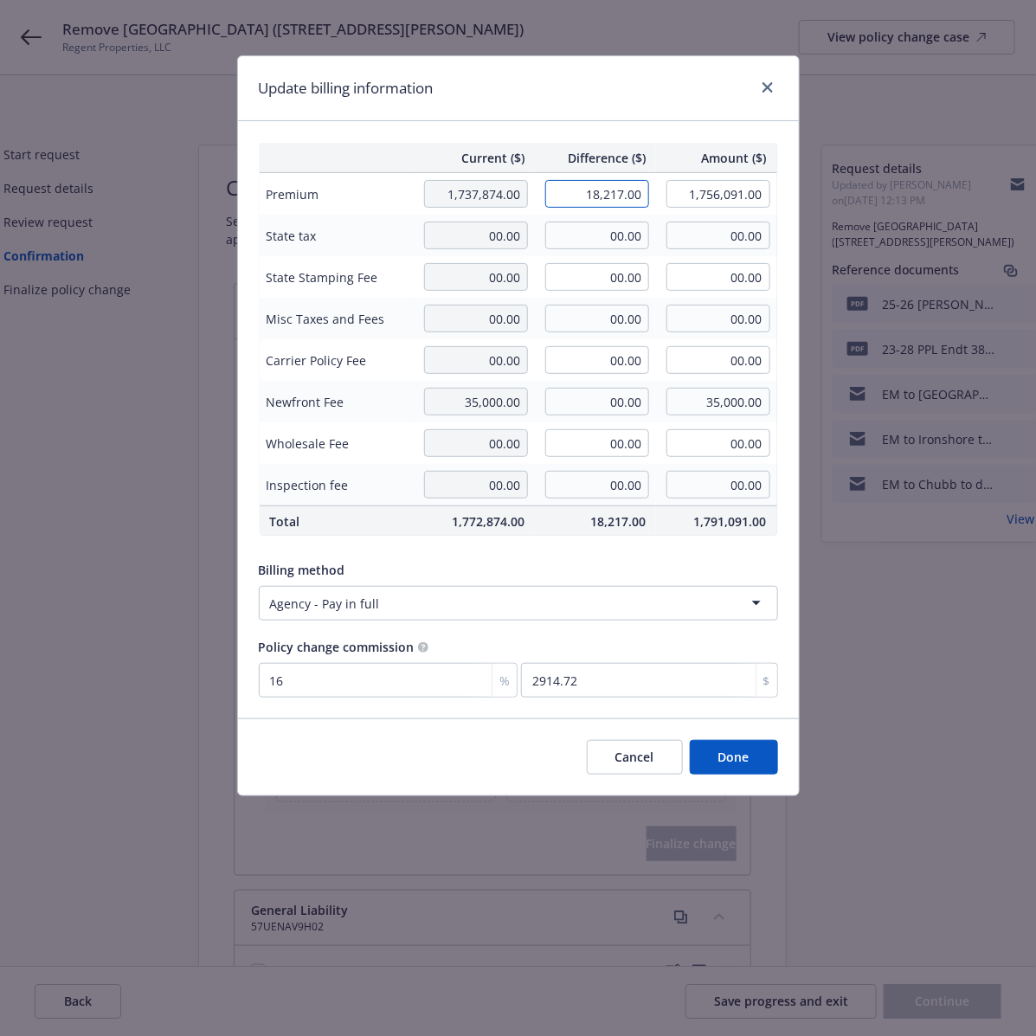
click at [585, 189] on input "18,217.00" at bounding box center [597, 194] width 104 height 28
click at [582, 191] on input "18,217.00" at bounding box center [597, 194] width 104 height 28
type input "-18,217.00"
type input "1,719,657.00"
type input "-2914.72"
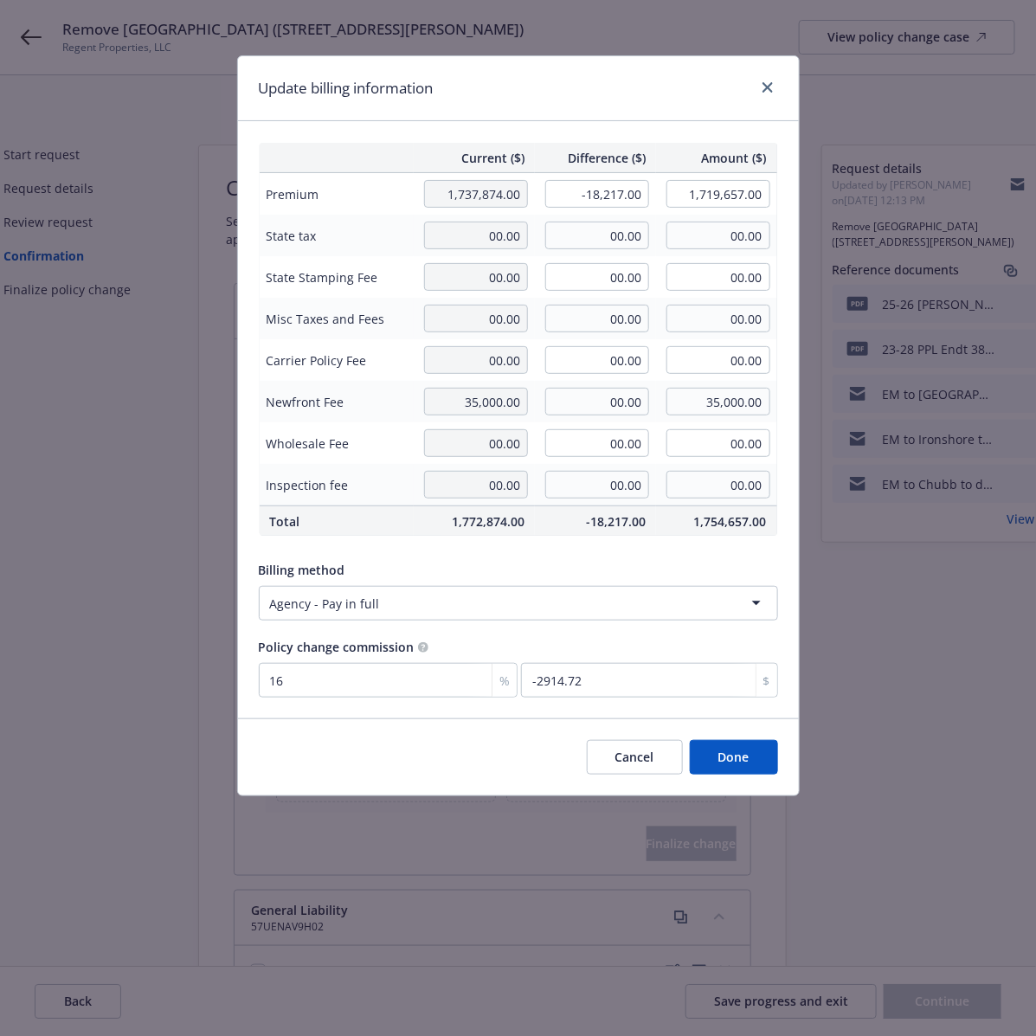
click at [641, 109] on div "Update billing information" at bounding box center [518, 88] width 561 height 65
click at [744, 751] on button "Done" at bounding box center [734, 757] width 88 height 35
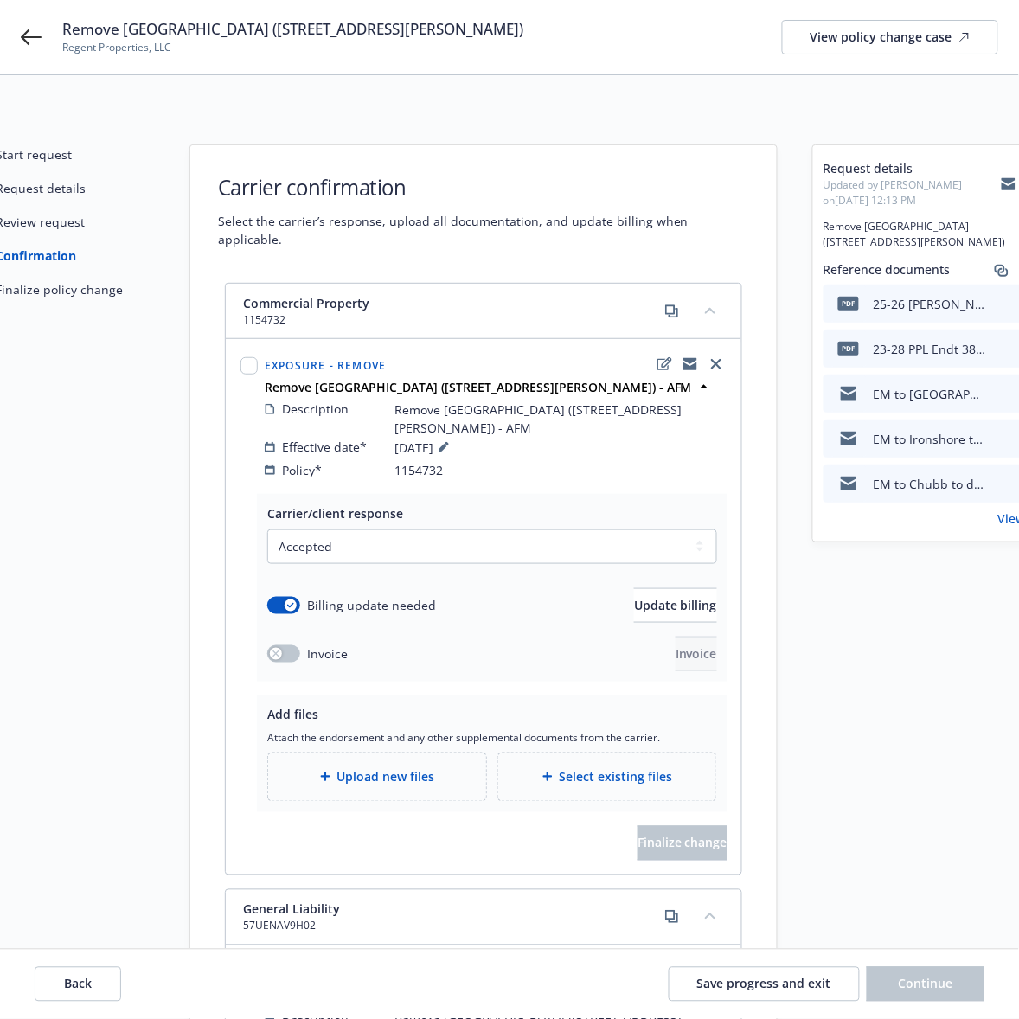
click at [355, 768] on span "Upload new files" at bounding box center [386, 777] width 98 height 18
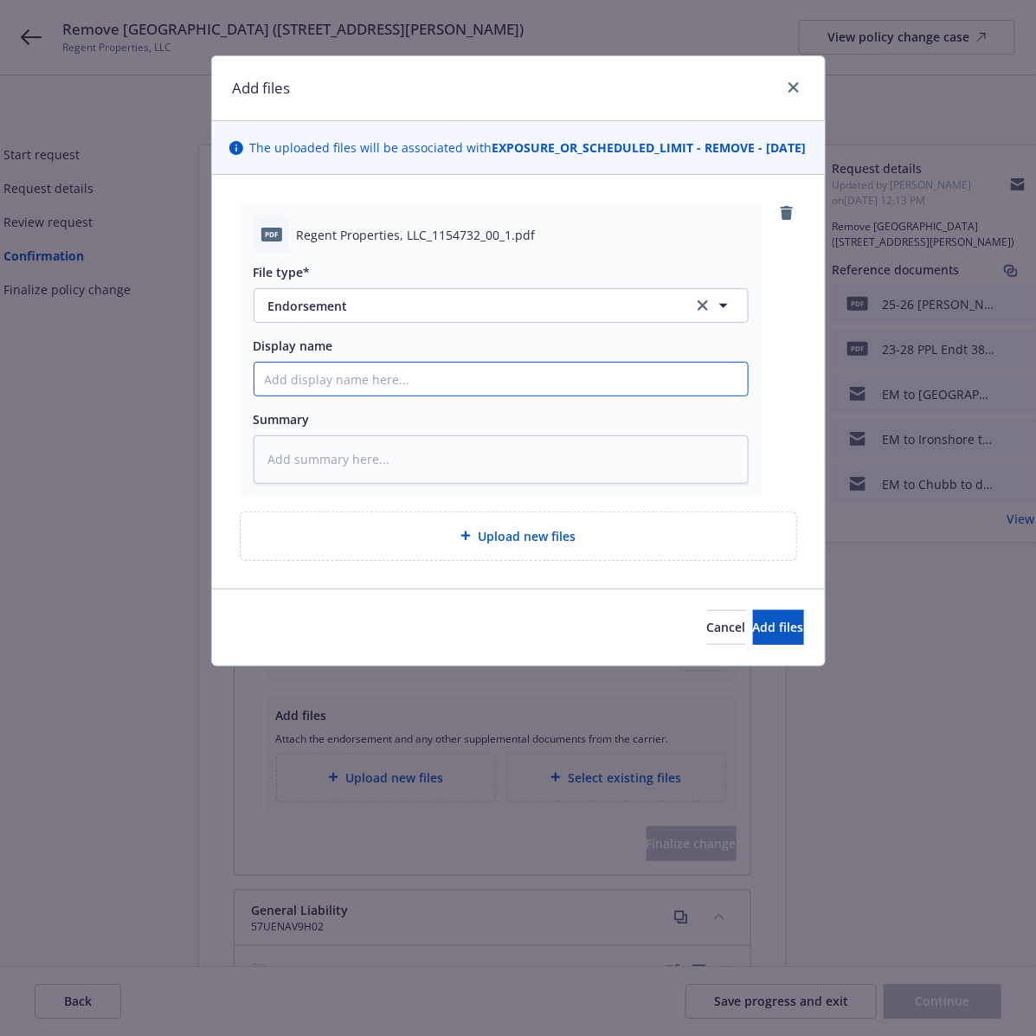
click at [310, 395] on input "Display name" at bounding box center [500, 379] width 493 height 33
paste input "25-26 Prop Endt – [GEOGRAPHIC_DATA] ([STREET_ADDRESS][PERSON_NAME])"
type textarea "x"
type input "25-26 Prop Endt – [GEOGRAPHIC_DATA] ([STREET_ADDRESS][PERSON_NAME])"
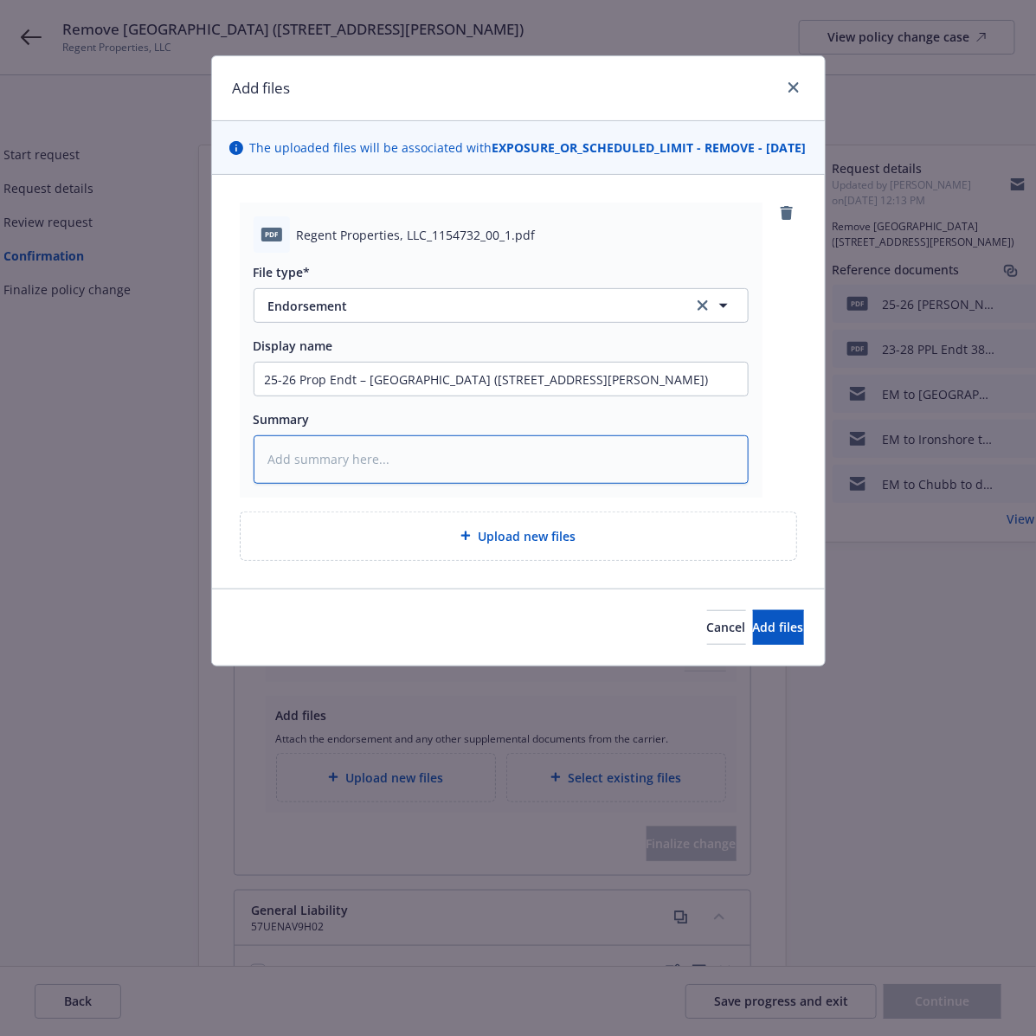
click at [335, 466] on textarea at bounding box center [501, 459] width 495 height 48
paste textarea "25-26 Prop Endt – [GEOGRAPHIC_DATA] ([STREET_ADDRESS][PERSON_NAME])"
type textarea "x"
type textarea "25-26 Prop Endt – [GEOGRAPHIC_DATA] ([STREET_ADDRESS][PERSON_NAME])"
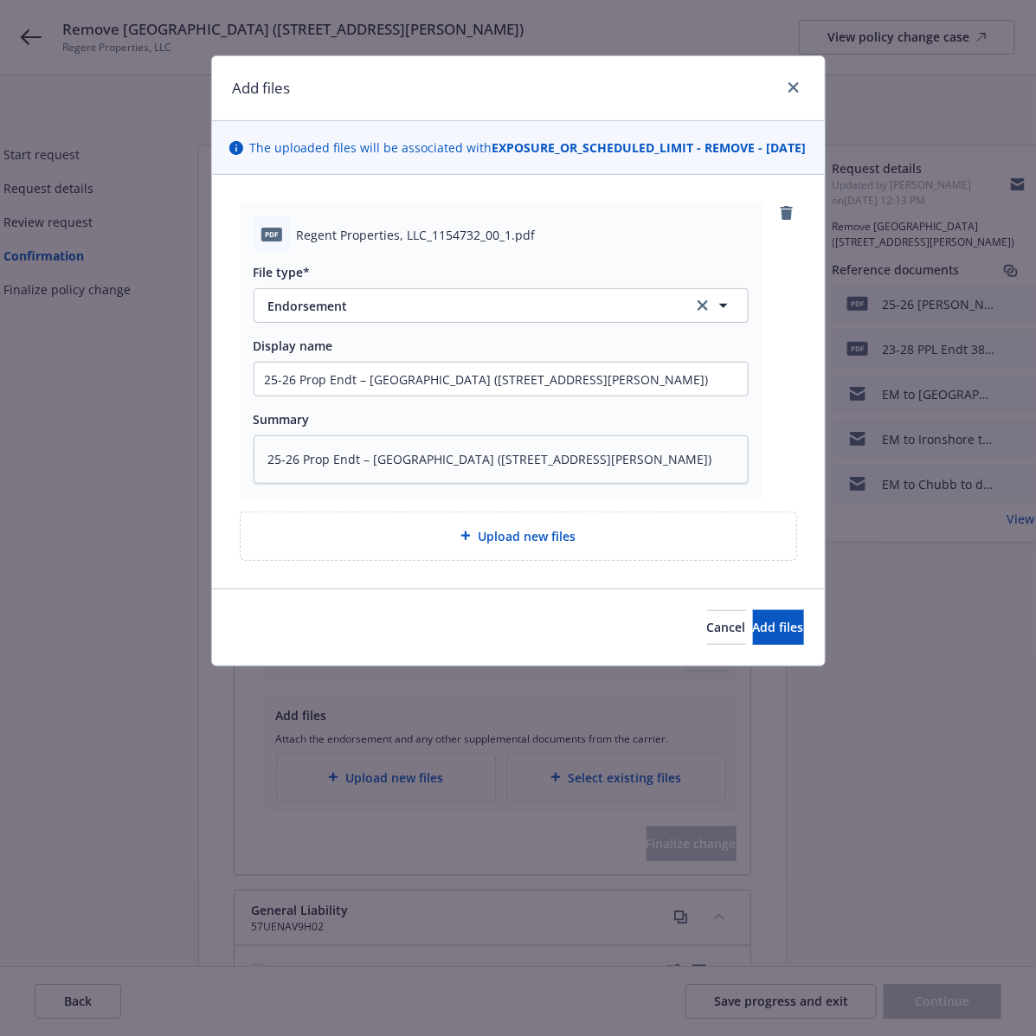
click at [515, 545] on span "Upload new files" at bounding box center [527, 536] width 98 height 18
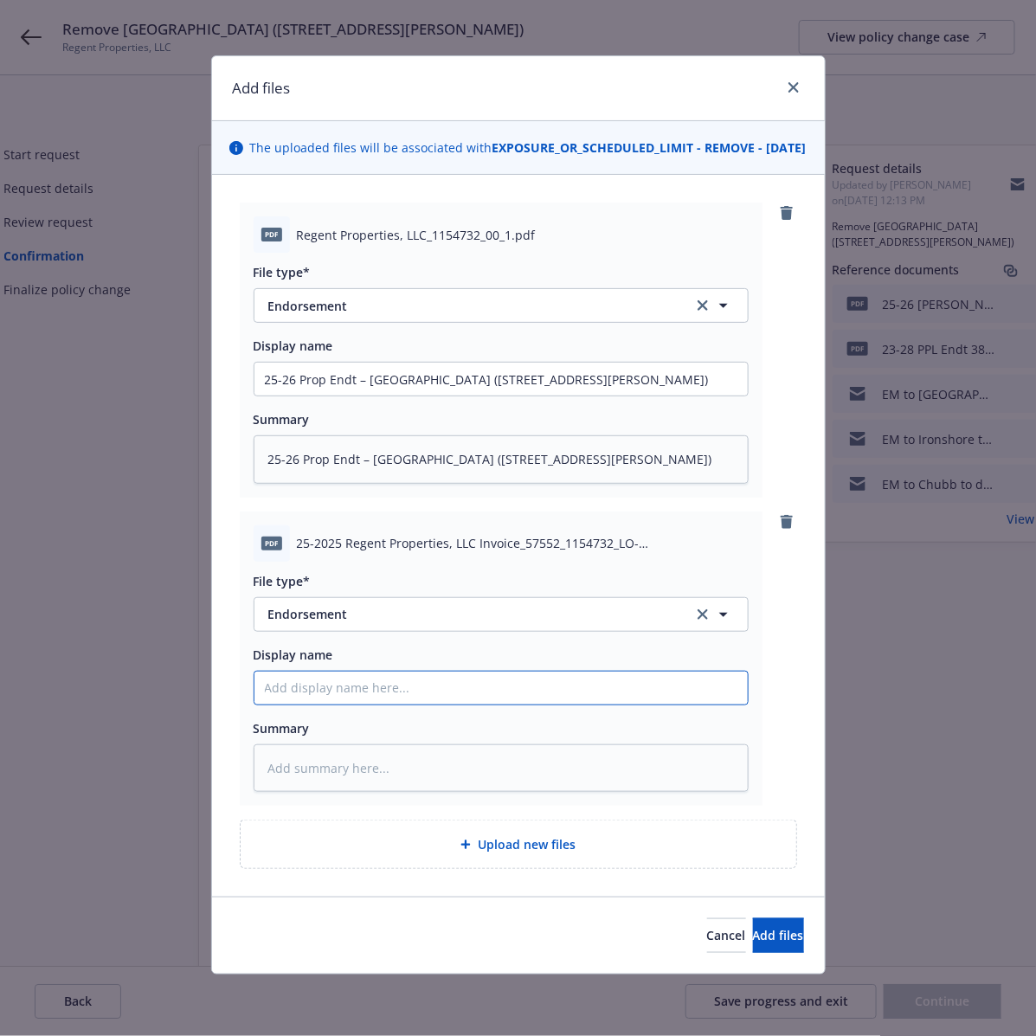
click at [389, 704] on input "Display name" at bounding box center [500, 687] width 493 height 33
paste input "25-26 Prop Endt – [GEOGRAPHIC_DATA] ([STREET_ADDRESS][PERSON_NAME])"
type textarea "x"
type input "25-26 Prop Endt – [GEOGRAPHIC_DATA] ([STREET_ADDRESS][PERSON_NAME])"
drag, startPoint x: 344, startPoint y: 710, endPoint x: 331, endPoint y: 710, distance: 13.8
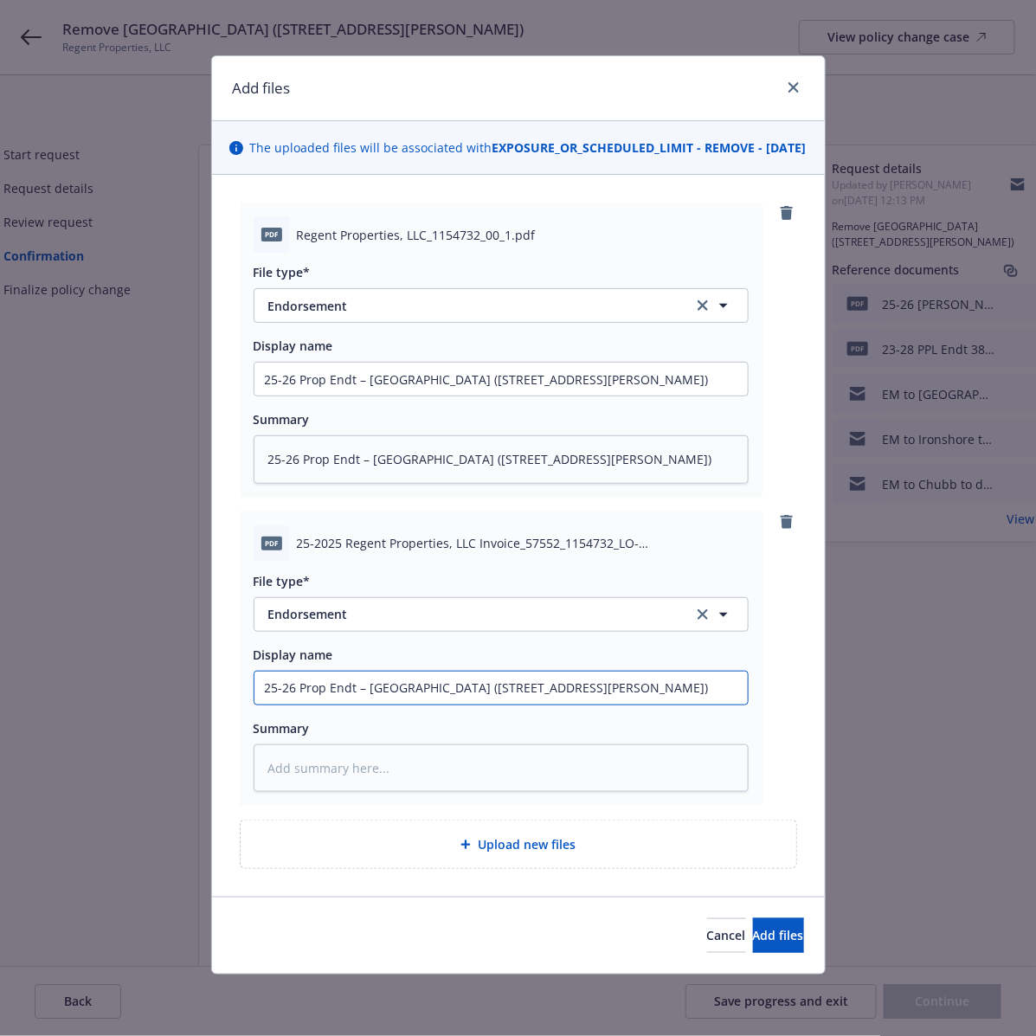
click at [331, 704] on input "25-26 Prop Endt – [GEOGRAPHIC_DATA] ([STREET_ADDRESS][PERSON_NAME])" at bounding box center [500, 687] width 493 height 33
click at [344, 704] on input "25-26 Prop Endt – [GEOGRAPHIC_DATA] ([STREET_ADDRESS][PERSON_NAME])" at bounding box center [500, 687] width 493 height 33
drag, startPoint x: 349, startPoint y: 705, endPoint x: 321, endPoint y: 710, distance: 28.0
click at [321, 704] on input "25-26 Prop Endt – [GEOGRAPHIC_DATA] ([STREET_ADDRESS][PERSON_NAME])" at bounding box center [500, 687] width 493 height 33
type textarea "x"
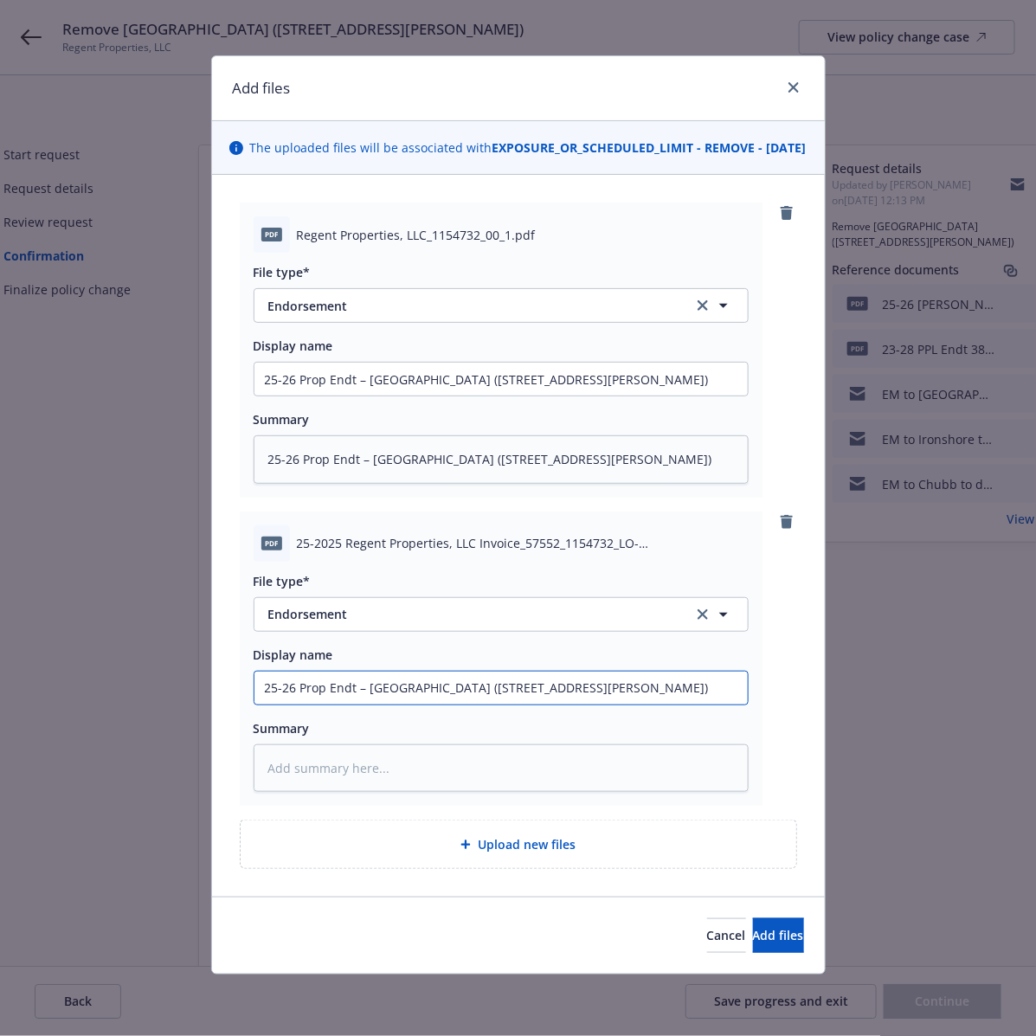
type input "25-26 Prop I– [GEOGRAPHIC_DATA] ([STREET_ADDRESS][PERSON_NAME])"
type textarea "x"
type input "25-26 Prop In– [GEOGRAPHIC_DATA] ([STREET_ADDRESS][PERSON_NAME])"
type textarea "x"
type input "25-26 Prop Inv– [GEOGRAPHIC_DATA] ([STREET_ADDRESS][PERSON_NAME])"
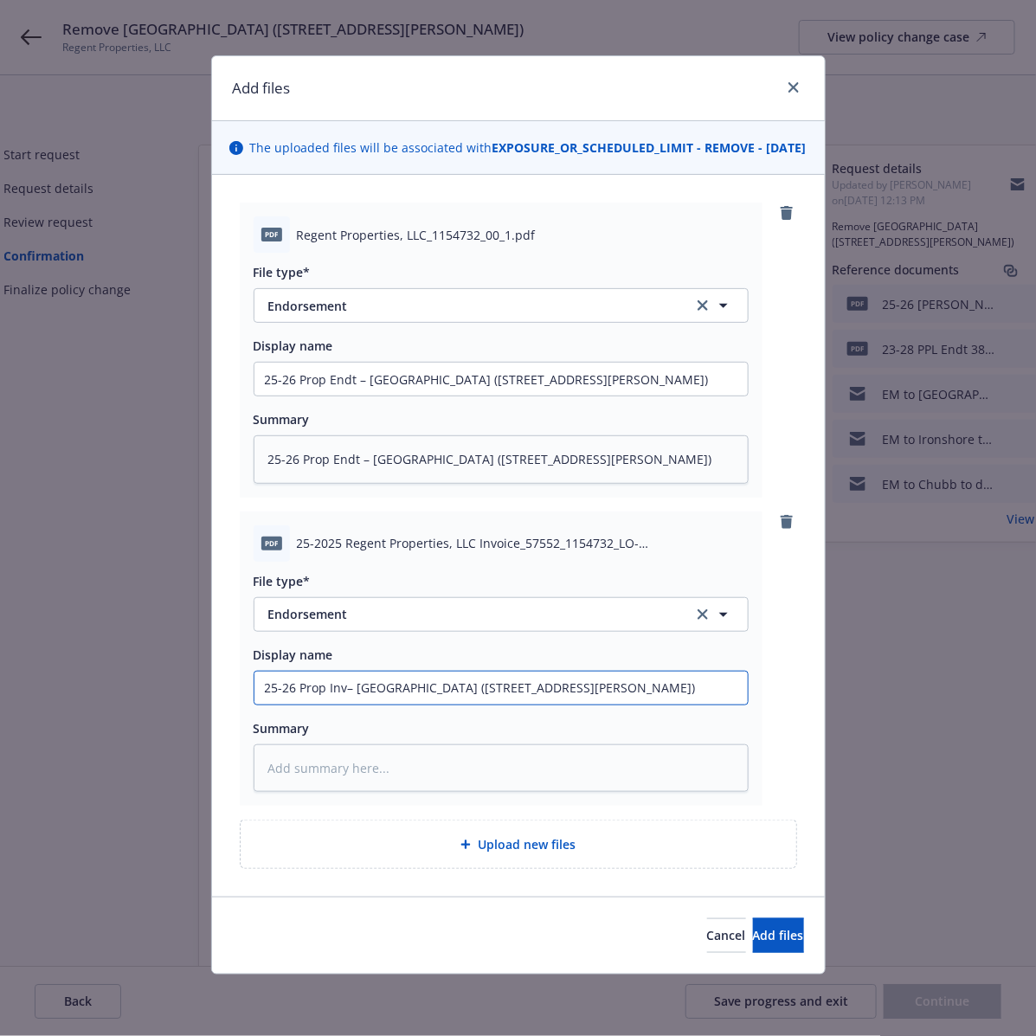
type textarea "x"
type input "25-26 Prop Inv – [GEOGRAPHIC_DATA] ([STREET_ADDRESS][PERSON_NAME])"
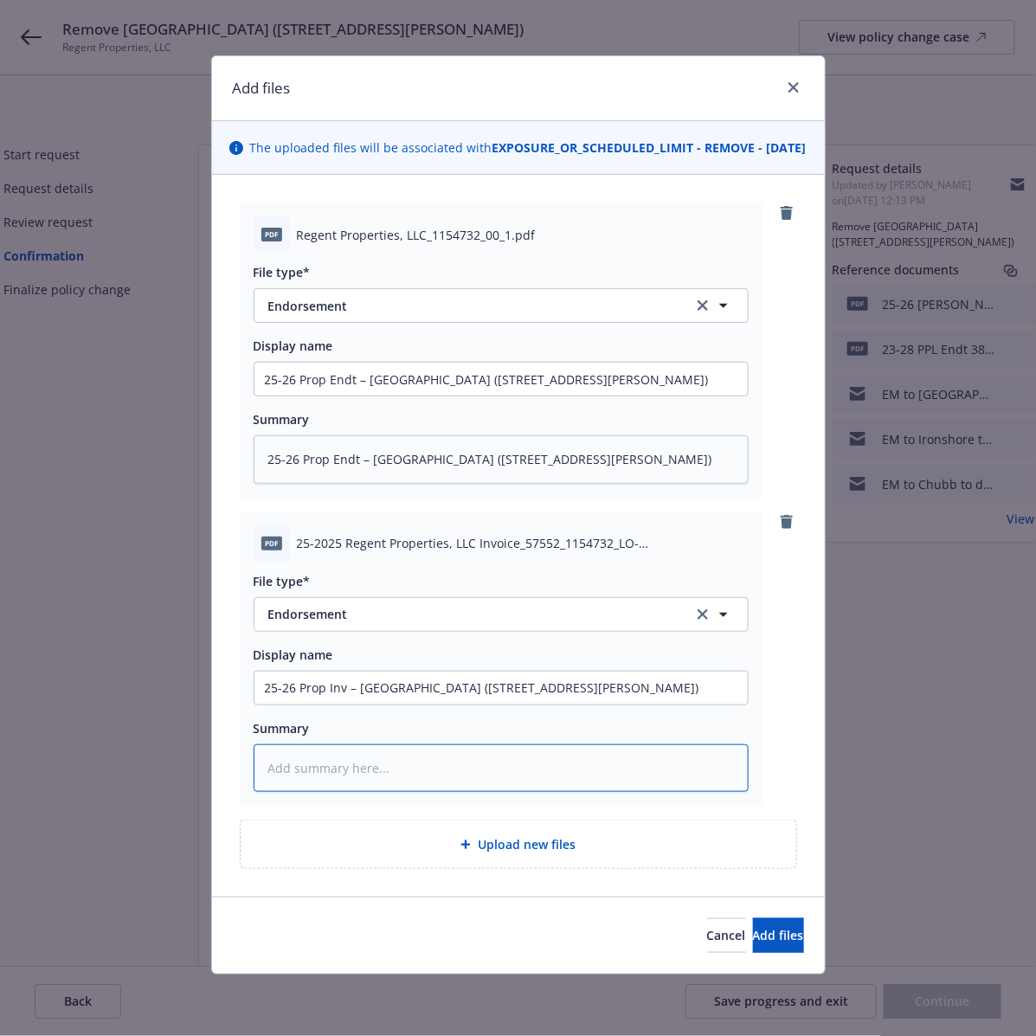
click at [355, 784] on textarea at bounding box center [501, 768] width 495 height 48
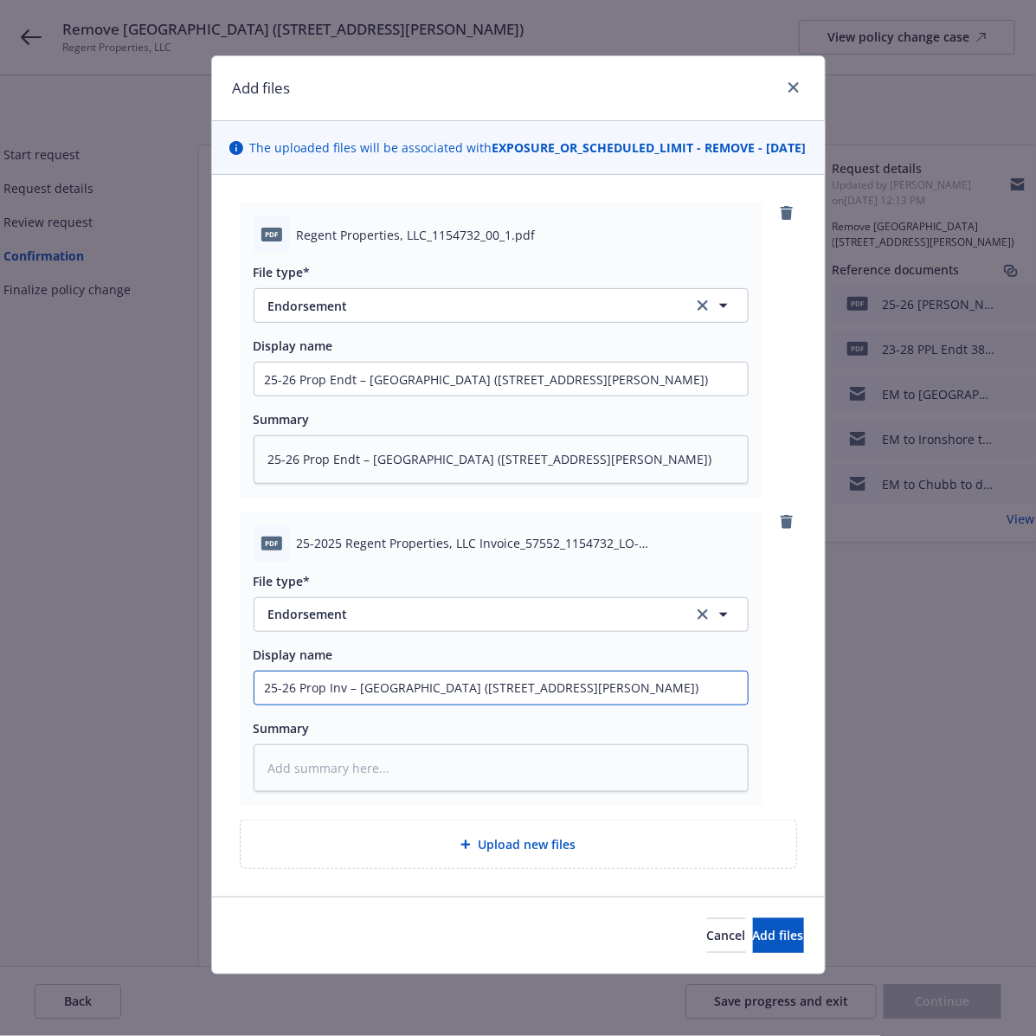
drag, startPoint x: 677, startPoint y: 703, endPoint x: 205, endPoint y: 668, distance: 473.8
click at [212, 668] on div "pdf Regent Properties, LLC_1154732_00_1.pdf File type* Endorsement Endorsement …" at bounding box center [518, 536] width 613 height 722
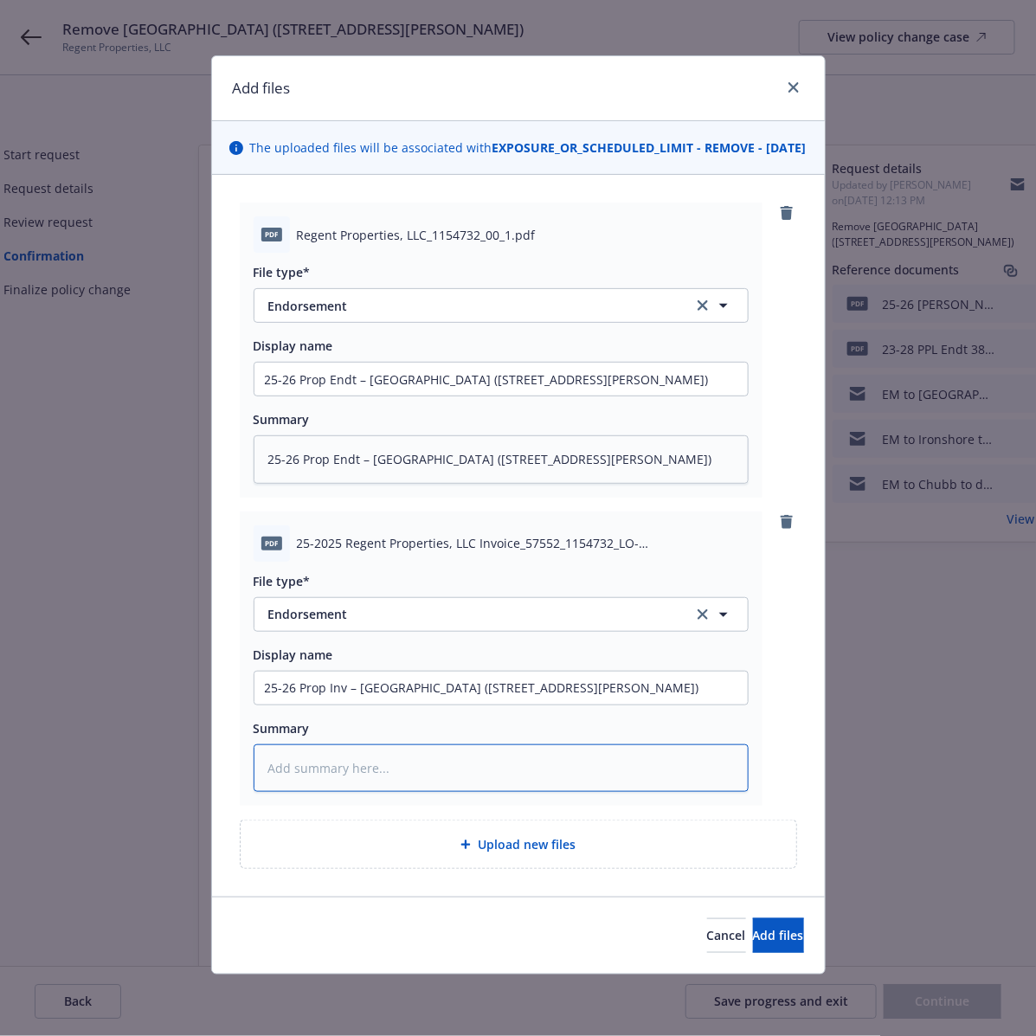
click at [274, 792] on textarea at bounding box center [501, 768] width 495 height 48
paste textarea "25-26 Prop Inv – [GEOGRAPHIC_DATA] ([STREET_ADDRESS][PERSON_NAME])"
type textarea "x"
type textarea "25-26 Prop Inv – [GEOGRAPHIC_DATA] ([STREET_ADDRESS][PERSON_NAME])"
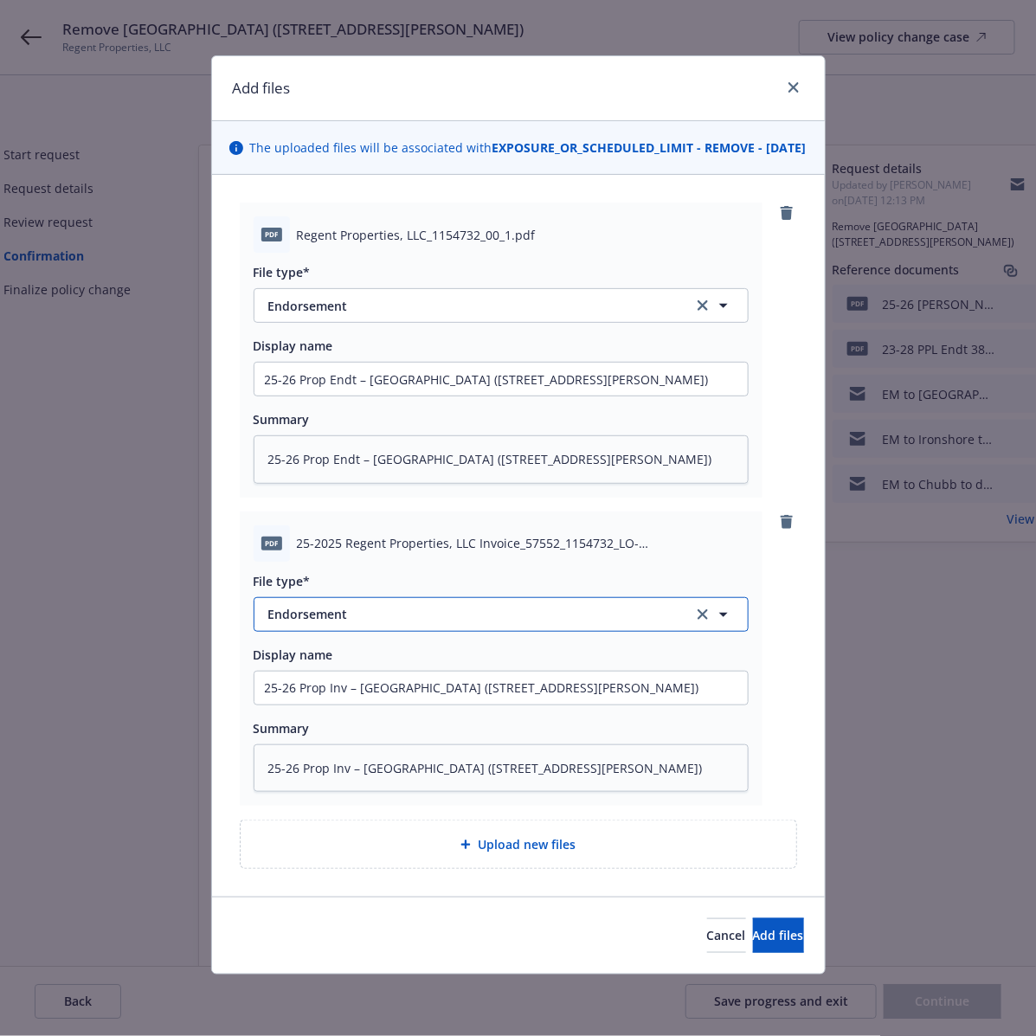
click at [480, 623] on span "Endorsement" at bounding box center [468, 614] width 401 height 18
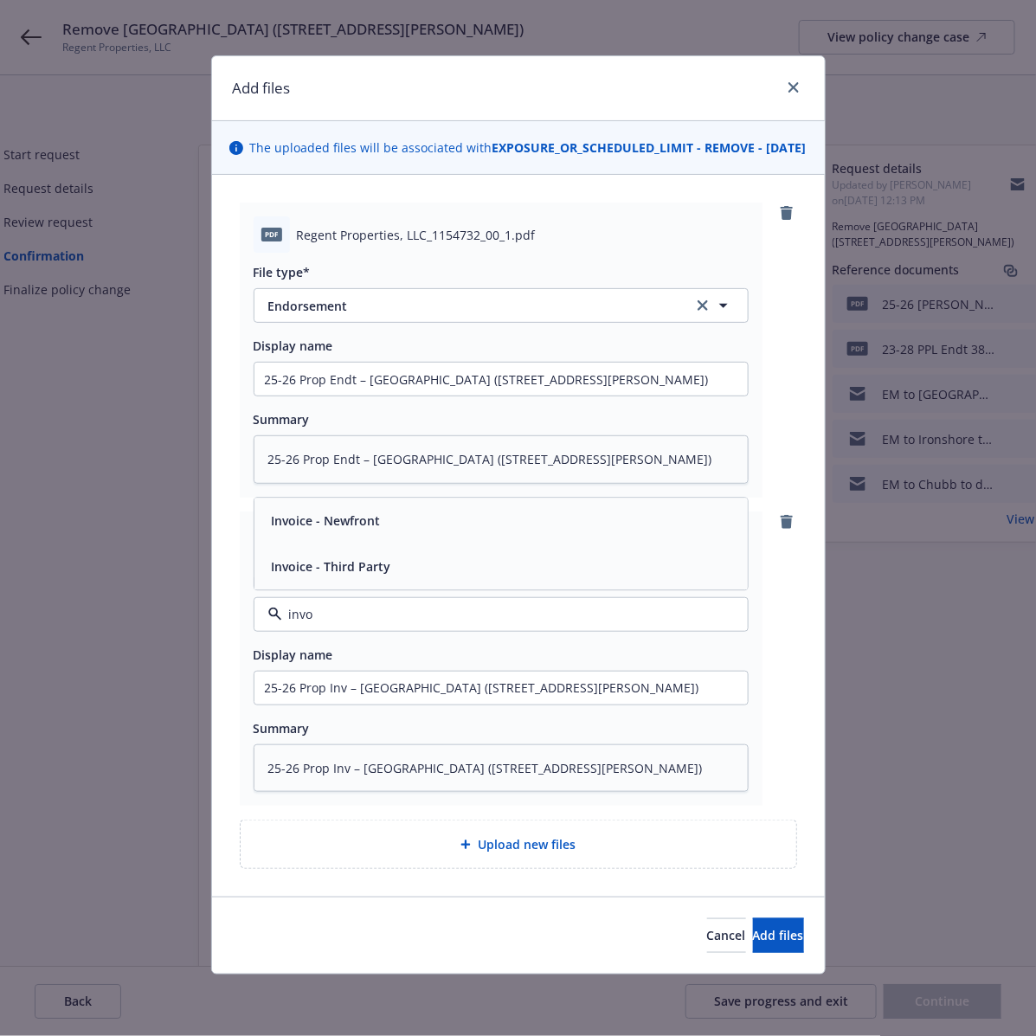
type input "invoi"
click at [421, 579] on div "Invoice - Third Party" at bounding box center [501, 566] width 472 height 25
click at [766, 766] on div "pdf 25-2025 Regent Properties, LLC Invoice_57552_1154732_LO-V002696_20250909T08…" at bounding box center [518, 658] width 557 height 295
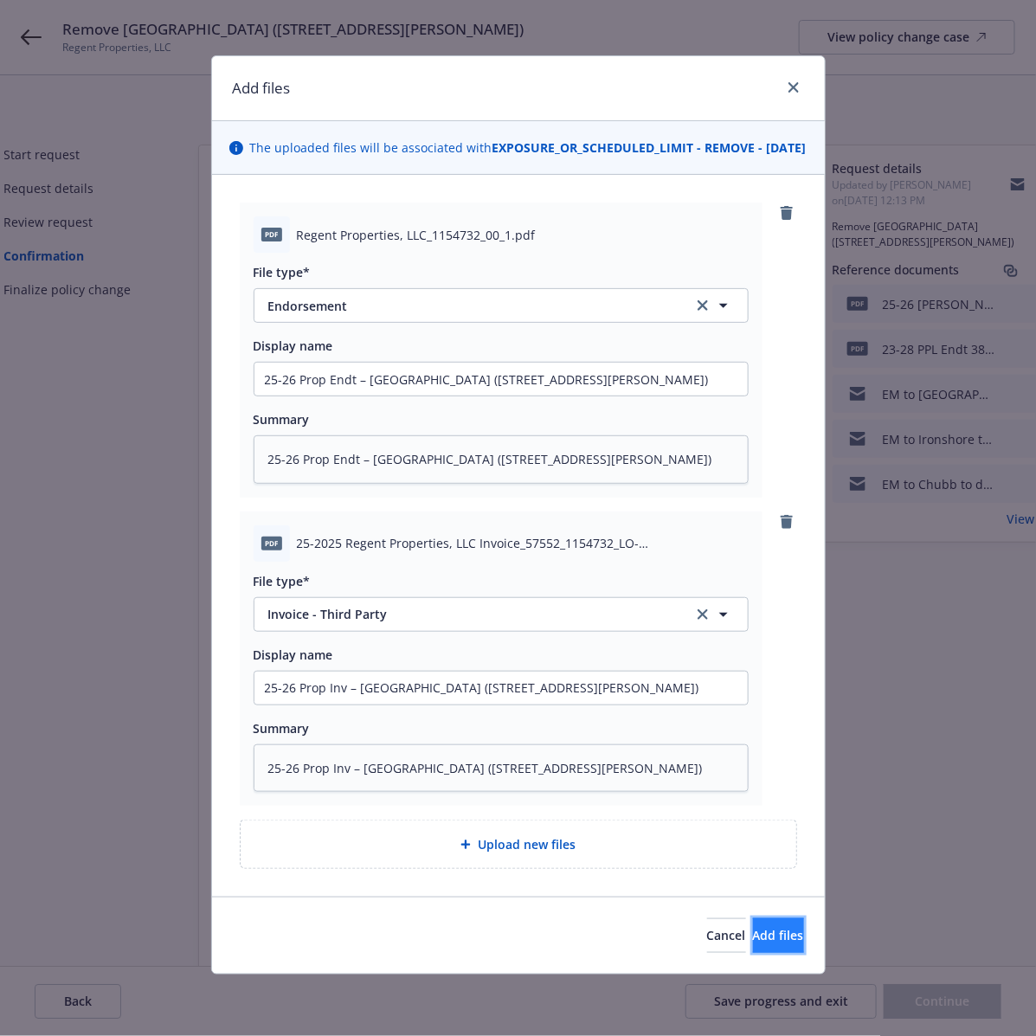
click at [753, 943] on span "Add files" at bounding box center [778, 935] width 51 height 16
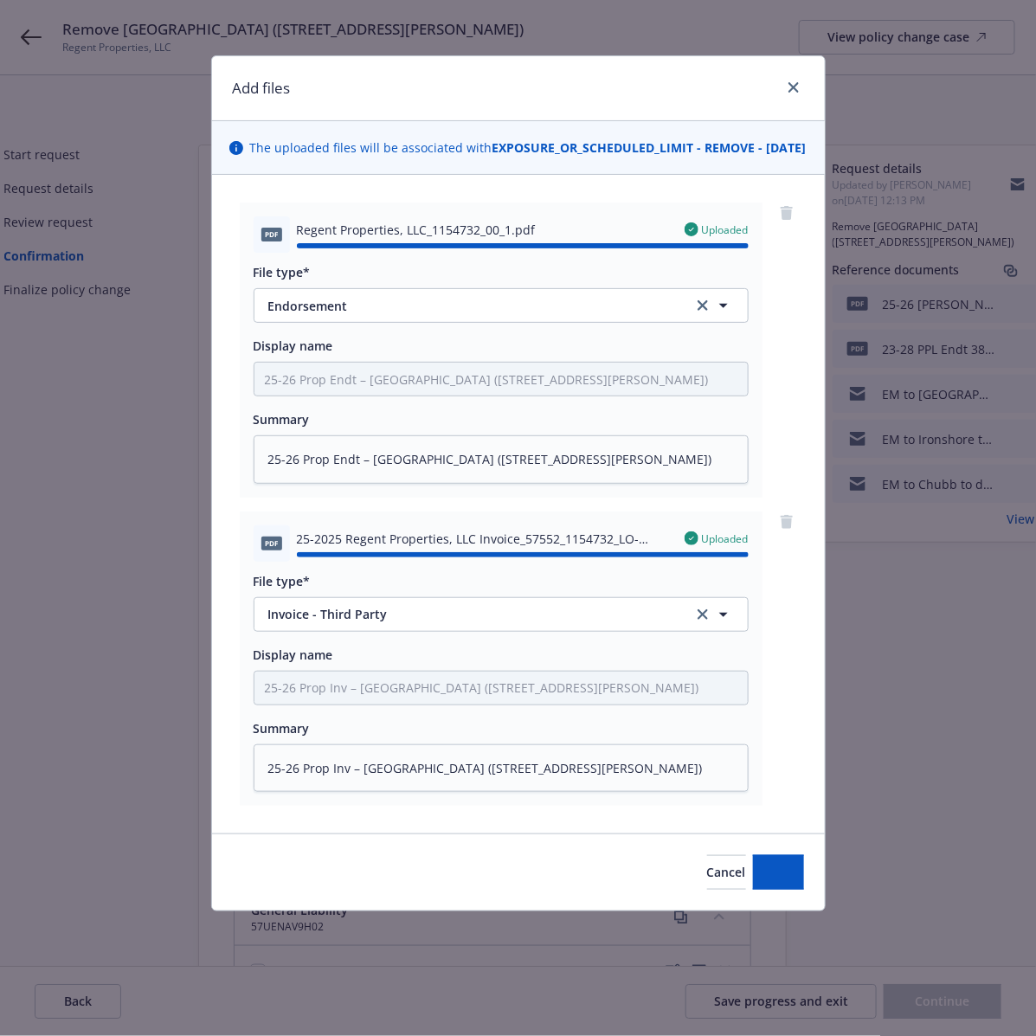
type textarea "x"
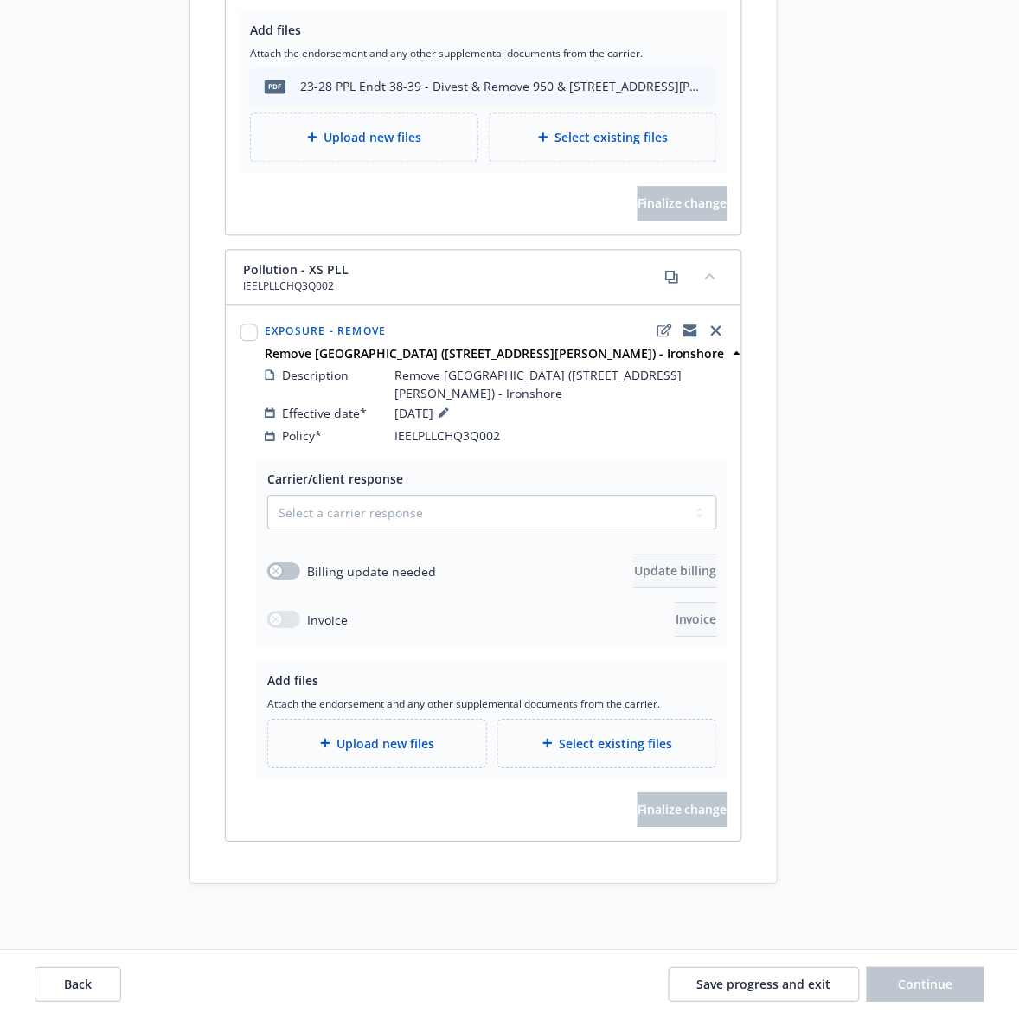
scroll to position [2055, 0]
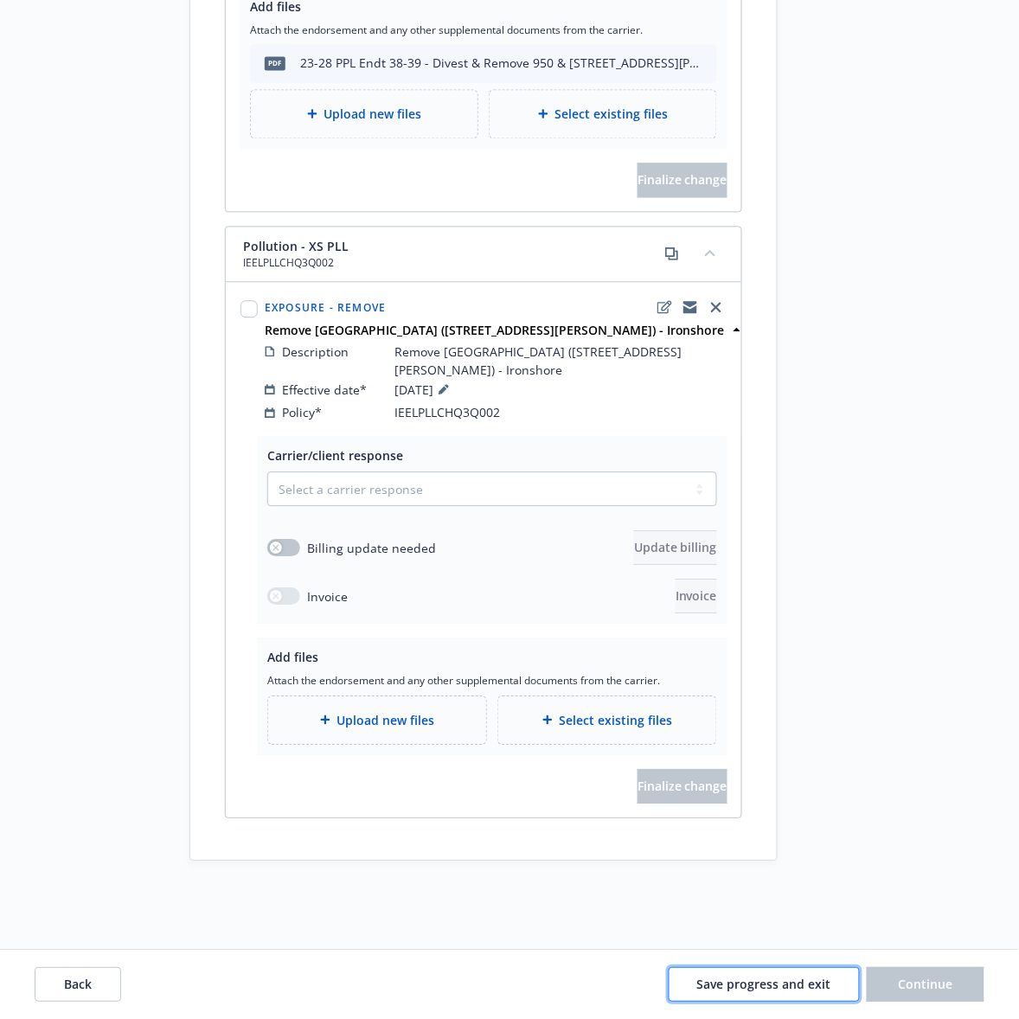
click at [764, 991] on span "Save progress and exit" at bounding box center [764, 984] width 134 height 16
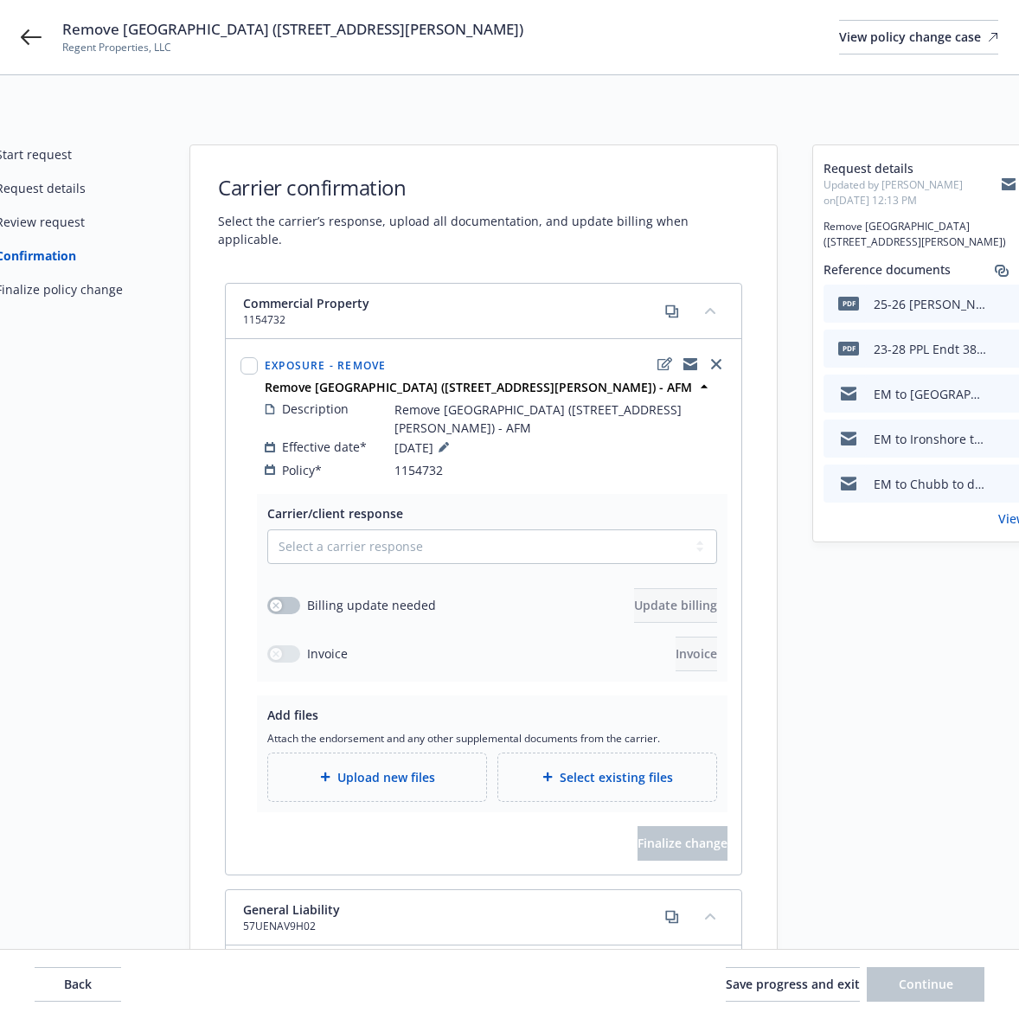
select select "ACCEPTED"
